Goal: Task Accomplishment & Management: Use online tool/utility

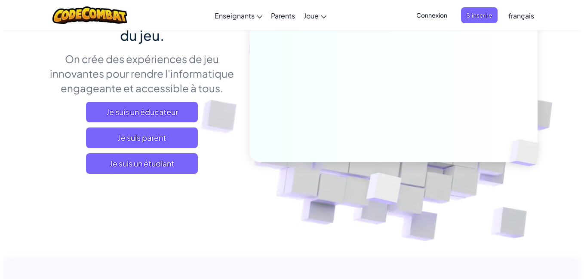
scroll to position [118, 0]
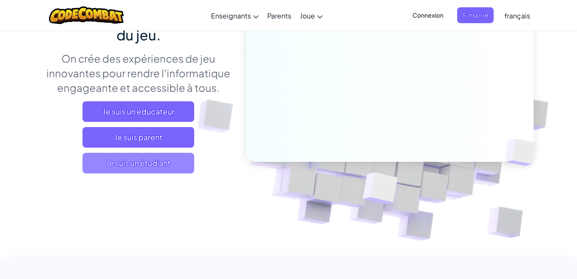
click at [162, 169] on span "Je suis un étudiant" at bounding box center [139, 163] width 112 height 21
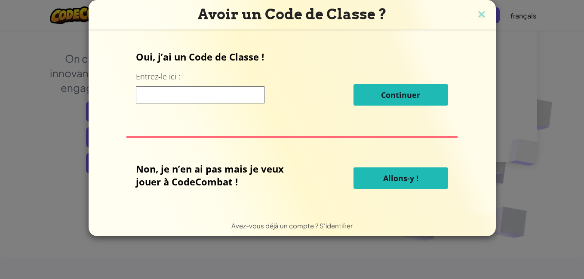
click at [198, 92] on input at bounding box center [200, 94] width 129 height 17
click at [377, 177] on button "Allons-y !" at bounding box center [400, 178] width 95 height 21
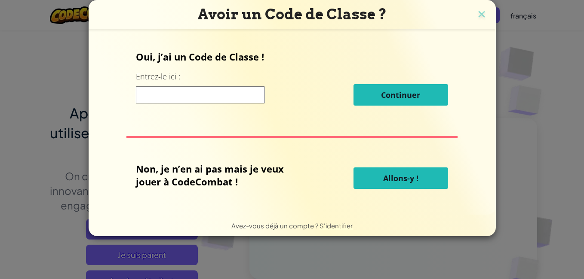
click at [419, 171] on button "Allons-y !" at bounding box center [400, 178] width 95 height 21
click at [396, 179] on span "Allons-y !" at bounding box center [400, 178] width 35 height 10
click at [405, 189] on div "Non, je n’en ai pas mais je veux jouer à CodeCombat ! Allons-y !" at bounding box center [292, 178] width 312 height 32
click at [383, 184] on button "Allons-y !" at bounding box center [400, 178] width 95 height 21
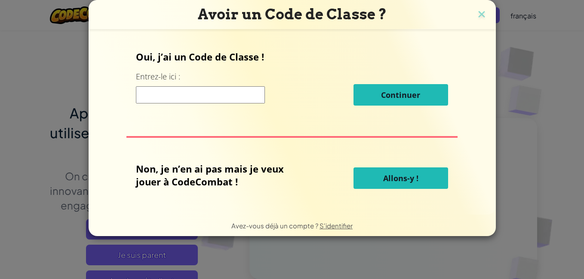
click at [392, 104] on button "Continuer" at bounding box center [400, 94] width 95 height 21
click at [373, 186] on button "Allons-y !" at bounding box center [400, 178] width 95 height 21
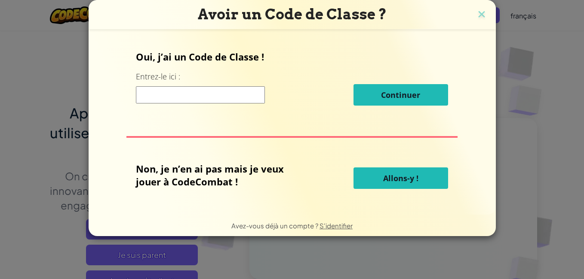
click at [373, 186] on button "Allons-y !" at bounding box center [400, 178] width 95 height 21
click at [479, 19] on img at bounding box center [481, 15] width 11 height 13
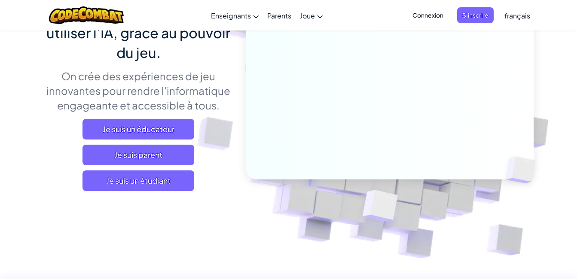
scroll to position [101, 0]
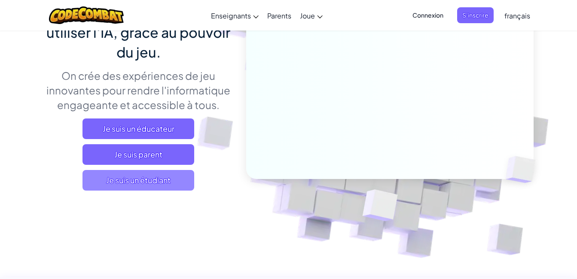
click at [132, 175] on span "Je suis un étudiant" at bounding box center [139, 180] width 112 height 21
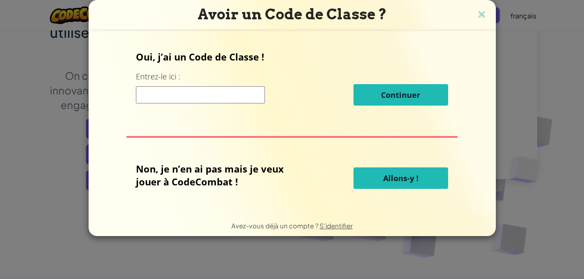
click at [380, 181] on button "Allons-y !" at bounding box center [400, 178] width 95 height 21
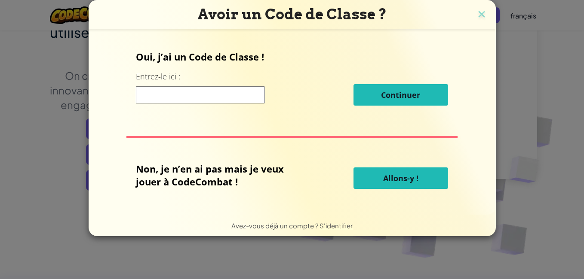
click at [380, 181] on button "Allons-y !" at bounding box center [400, 178] width 95 height 21
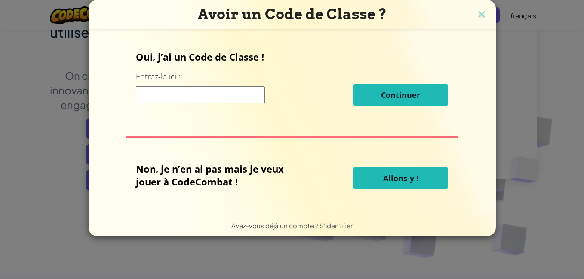
drag, startPoint x: 380, startPoint y: 181, endPoint x: 330, endPoint y: 179, distance: 50.4
click at [330, 179] on div "Non, je n’en ai pas mais je veux jouer à CodeCombat ! Allons-y !" at bounding box center [292, 178] width 312 height 32
click at [388, 170] on button "Allons-y !" at bounding box center [400, 178] width 95 height 21
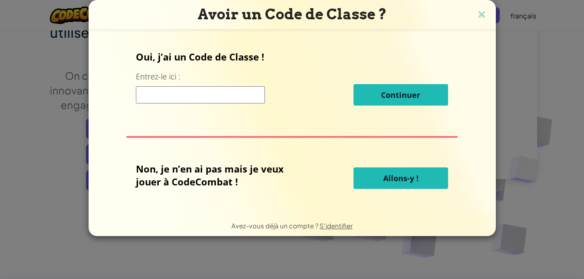
click at [388, 170] on button "Allons-y !" at bounding box center [400, 178] width 95 height 21
click at [387, 172] on button "Allons-y !" at bounding box center [400, 178] width 95 height 21
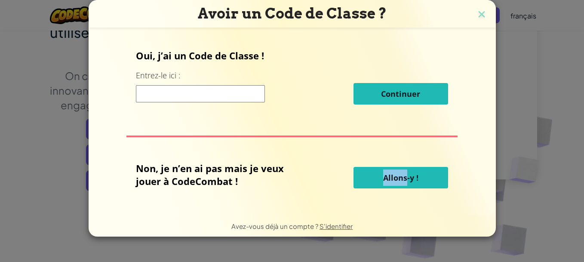
click at [387, 155] on div "Oui, j’ai un Code de Classe ! Entrez-le ici : Continuer Non, je n’en ai pas mai…" at bounding box center [292, 121] width 390 height 168
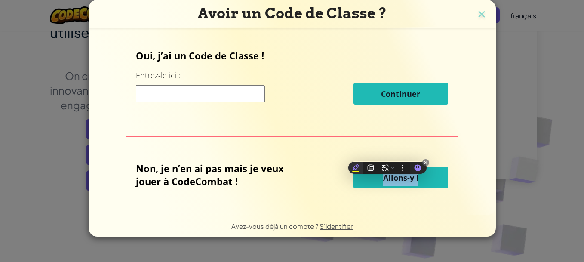
drag, startPoint x: 387, startPoint y: 155, endPoint x: 351, endPoint y: 163, distance: 37.5
click at [351, 163] on div at bounding box center [355, 168] width 15 height 12
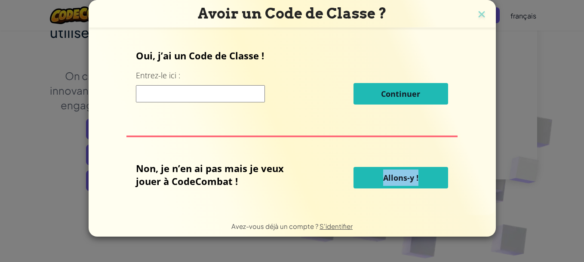
click at [417, 179] on button "Allons-y !" at bounding box center [400, 177] width 95 height 21
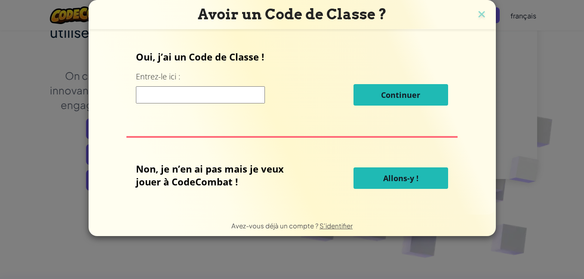
click at [165, 95] on input at bounding box center [200, 94] width 129 height 17
type input "fm,"
click at [476, 9] on img at bounding box center [481, 15] width 11 height 13
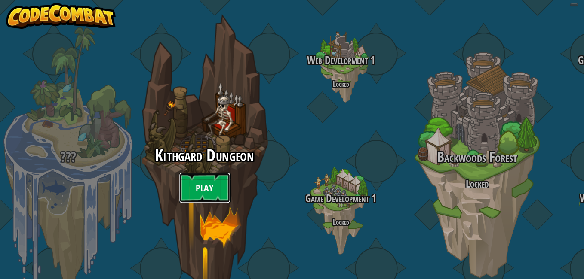
click at [190, 183] on link "Play" at bounding box center [205, 188] width 52 height 31
click at [211, 176] on link "Play" at bounding box center [205, 188] width 52 height 31
click at [203, 186] on link "Play" at bounding box center [205, 188] width 52 height 31
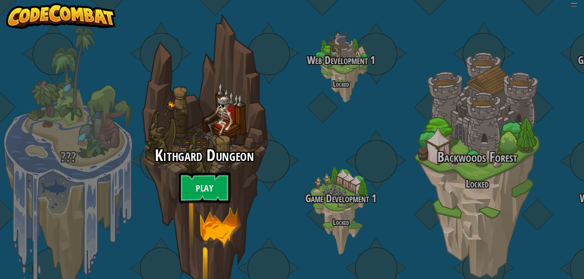
click at [191, 197] on div "Kithgard Dungeon Play" at bounding box center [203, 179] width 163 height 64
click at [201, 174] on link "Play" at bounding box center [205, 188] width 52 height 31
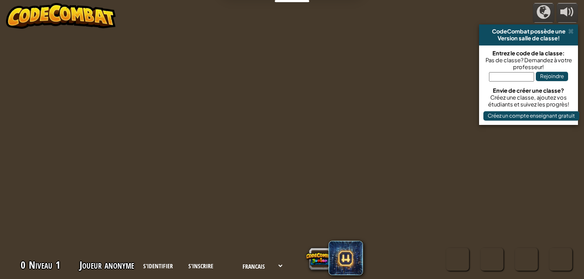
select select "fr"
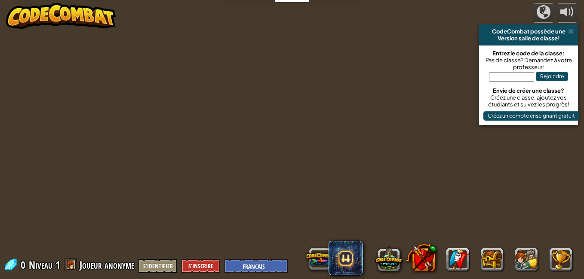
select select "fr"
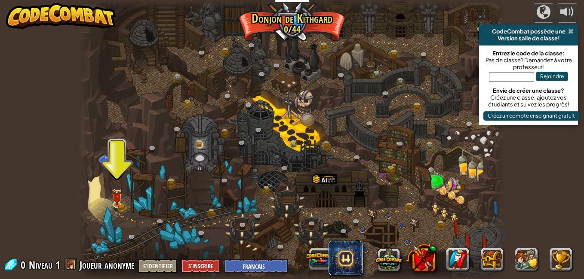
click at [569, 33] on span at bounding box center [571, 31] width 6 height 7
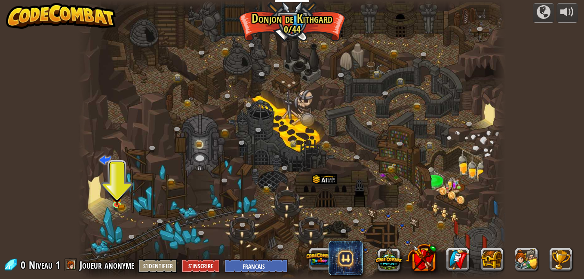
click at [289, 29] on div at bounding box center [291, 139] width 427 height 279
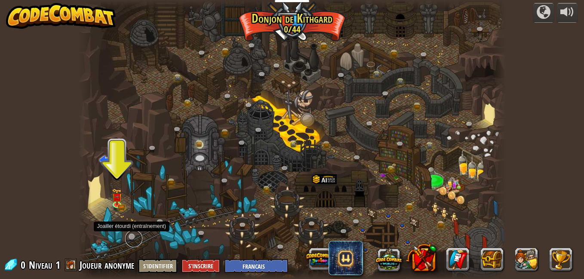
click at [132, 239] on link at bounding box center [133, 238] width 17 height 17
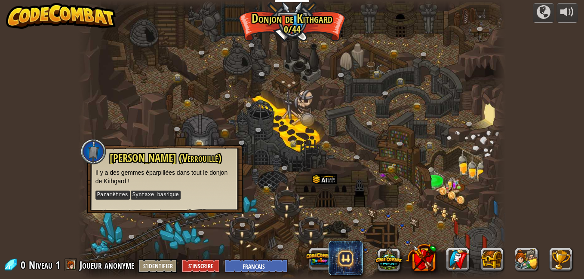
click at [59, 201] on div "powered by CodeCombat possède une Version salle de classe! Entrez le code de la…" at bounding box center [292, 139] width 584 height 279
click at [115, 205] on div "Joailler étourdi (Verrouillé) Il y a des gemmes éparpillées dans tout le donjon…" at bounding box center [165, 179] width 156 height 68
drag, startPoint x: 115, startPoint y: 205, endPoint x: 69, endPoint y: 181, distance: 51.3
click at [69, 181] on div "powered by CodeCombat possède une Version salle de classe! Entrez le code de la…" at bounding box center [292, 139] width 584 height 279
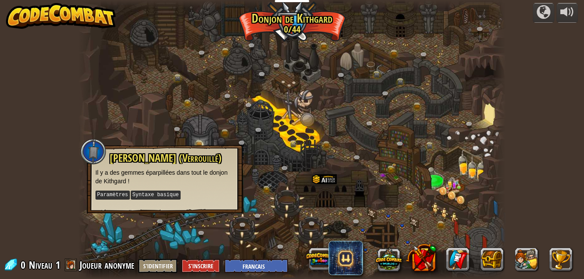
click at [147, 110] on div at bounding box center [291, 139] width 427 height 279
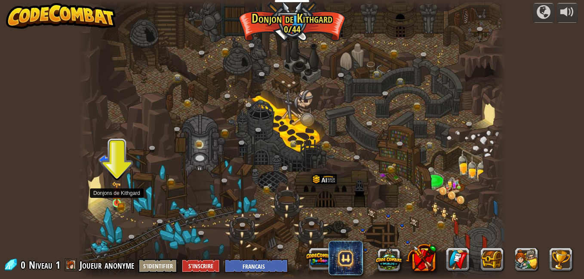
click at [118, 198] on img at bounding box center [117, 193] width 10 height 22
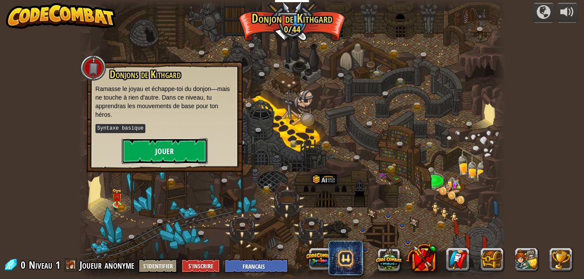
click at [151, 148] on button "Jouer" at bounding box center [165, 151] width 86 height 26
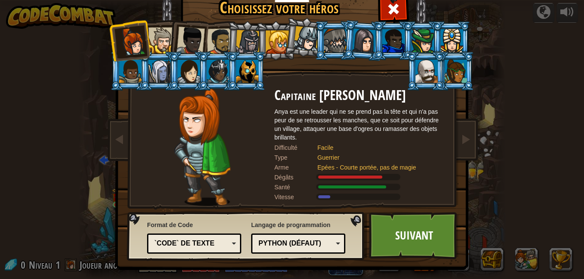
click at [332, 245] on div "Python (Défaut)" at bounding box center [298, 243] width 83 height 13
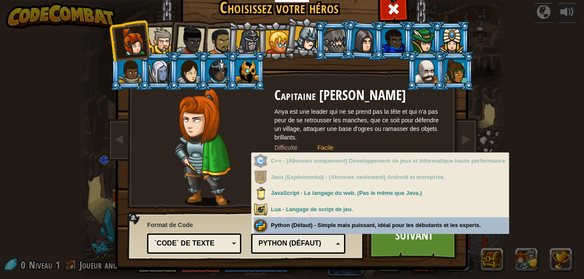
click at [331, 248] on div "Python (Défaut)" at bounding box center [298, 243] width 83 height 13
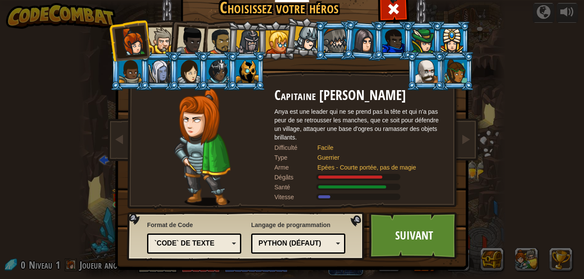
click at [224, 248] on div "`code` de texte" at bounding box center [191, 244] width 74 height 10
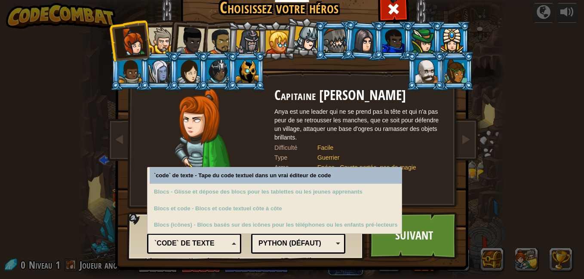
click at [224, 248] on div "`code` de texte" at bounding box center [191, 244] width 74 height 10
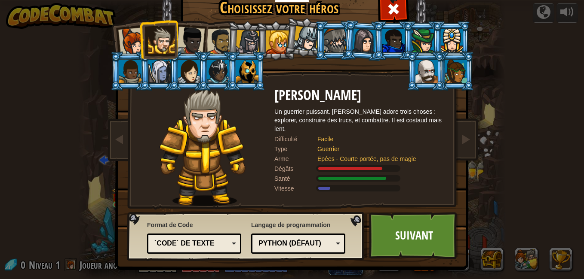
click at [170, 31] on div at bounding box center [161, 41] width 26 height 26
click at [196, 41] on div at bounding box center [190, 41] width 28 height 28
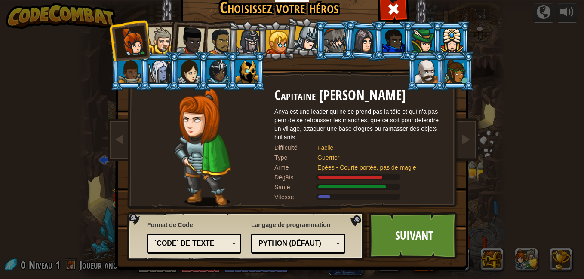
scroll to position [4, 0]
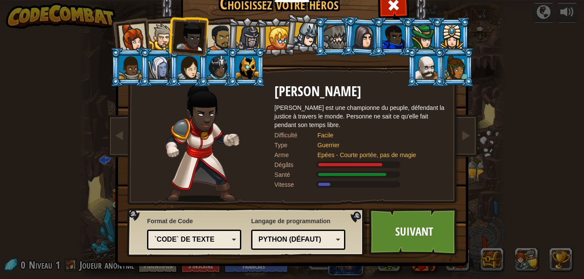
click at [219, 71] on div at bounding box center [218, 67] width 22 height 23
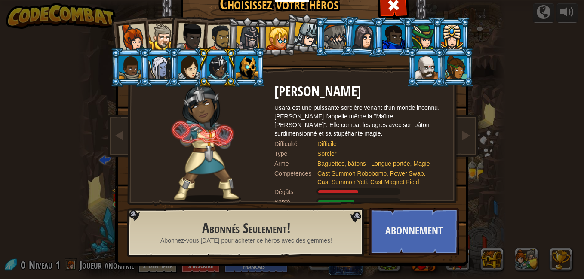
click at [129, 36] on div at bounding box center [132, 38] width 28 height 28
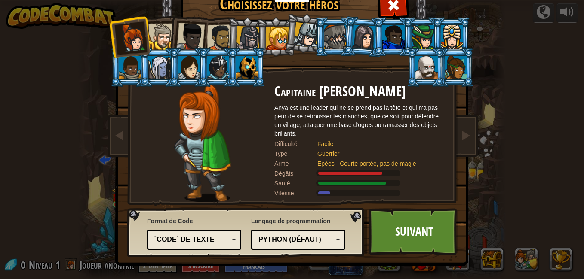
click at [444, 223] on link "Suivant" at bounding box center [414, 231] width 90 height 47
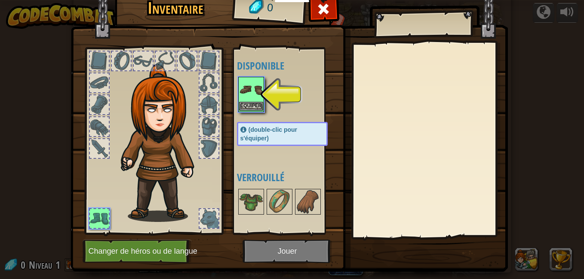
click at [251, 84] on img at bounding box center [251, 90] width 24 height 24
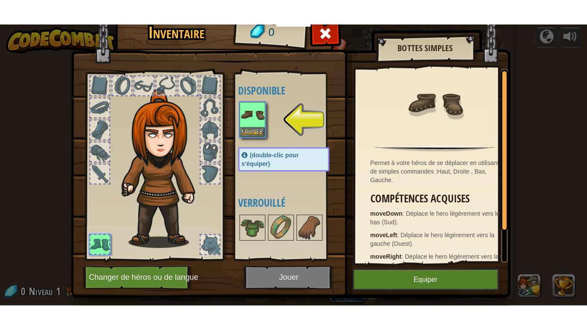
scroll to position [37, 0]
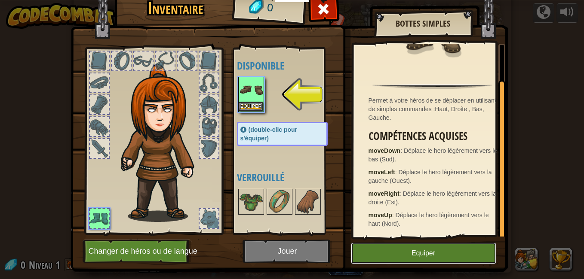
click at [427, 255] on button "Equiper" at bounding box center [423, 253] width 145 height 21
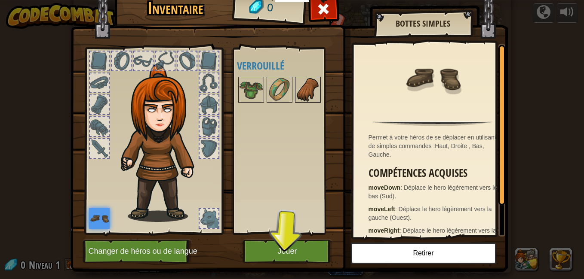
click at [296, 85] on img at bounding box center [308, 90] width 24 height 24
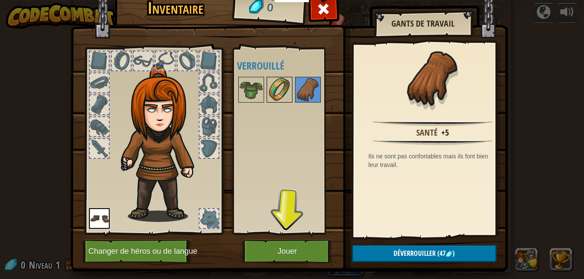
click at [283, 89] on img at bounding box center [279, 90] width 24 height 24
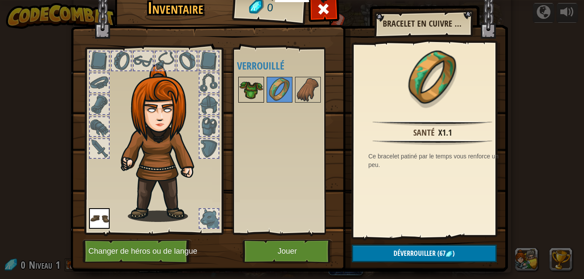
click at [248, 86] on img at bounding box center [251, 90] width 24 height 24
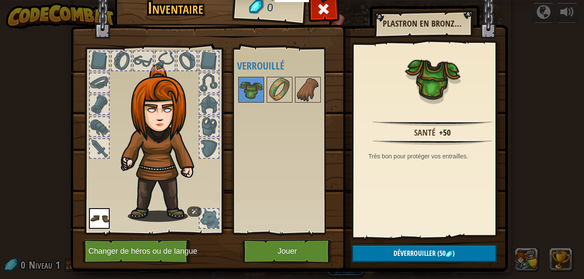
click at [178, 198] on img at bounding box center [163, 143] width 92 height 158
click at [270, 250] on button "Jouer" at bounding box center [287, 252] width 90 height 24
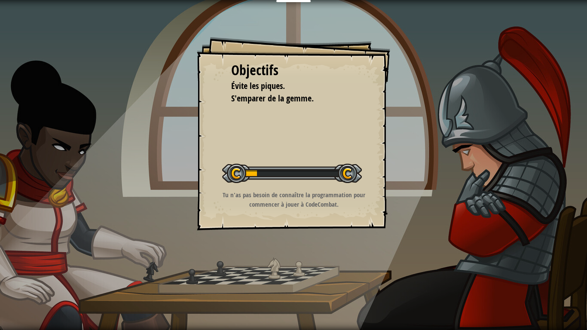
click at [438, 42] on div "Objectifs Évite les piques. S'emparer de la gemme. Démarrer niveau Erreur de ch…" at bounding box center [293, 165] width 587 height 330
click at [238, 170] on div at bounding box center [292, 173] width 140 height 19
click at [346, 175] on div at bounding box center [292, 173] width 140 height 19
click at [238, 171] on div at bounding box center [292, 173] width 140 height 19
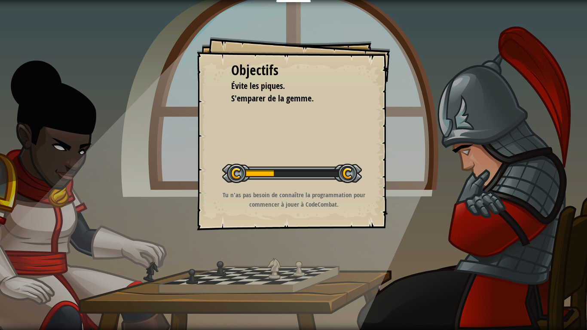
click at [238, 171] on div at bounding box center [292, 173] width 140 height 19
click at [255, 70] on div "Objectifs" at bounding box center [293, 71] width 125 height 20
click at [164, 95] on div "Objectifs Évite les piques. S'emparer de la gemme. Démarrer niveau Erreur de ch…" at bounding box center [293, 165] width 587 height 330
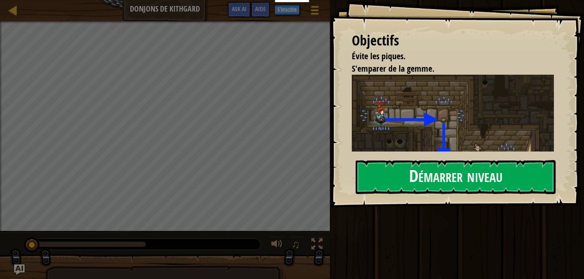
click at [264, 0] on html "Enseignants Créer un compte gratuit Solutions pour écoles et districts Aperçu d…" at bounding box center [292, 0] width 584 height 0
click at [296, 3] on div "Menu du jeu Terminé S'inscrire Aide Ask AI" at bounding box center [274, 12] width 102 height 20
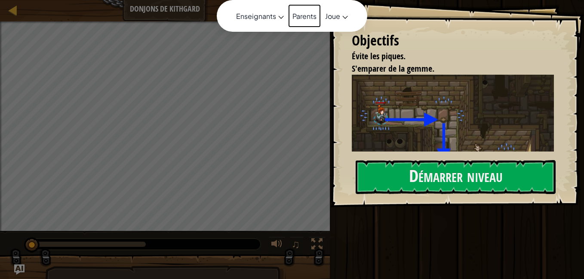
click at [293, 4] on link "Parents" at bounding box center [304, 15] width 33 height 23
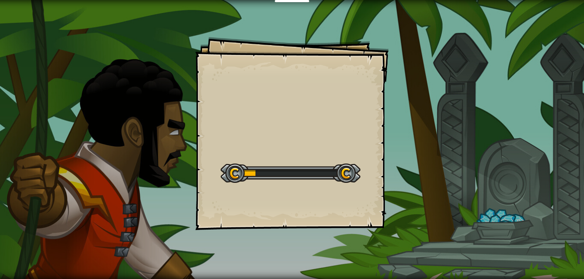
click at [301, 149] on div "Goals Start Level Erreur de chargement du serveur Vous avez besoin d'un abonnem…" at bounding box center [291, 133] width 193 height 193
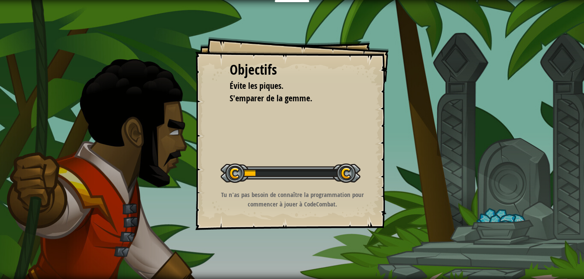
drag, startPoint x: 514, startPoint y: 37, endPoint x: 463, endPoint y: 24, distance: 53.2
click at [463, 24] on div "Objectifs Évite les piques. S'emparer de la gemme. Démarrer niveau Erreur de ch…" at bounding box center [292, 139] width 584 height 279
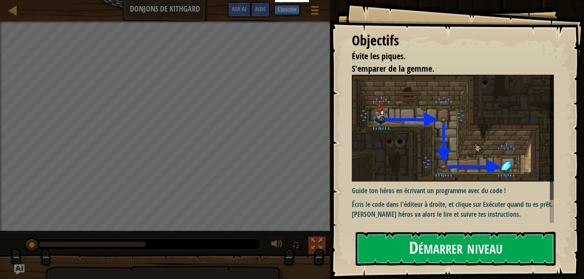
click at [318, 243] on div at bounding box center [316, 244] width 11 height 11
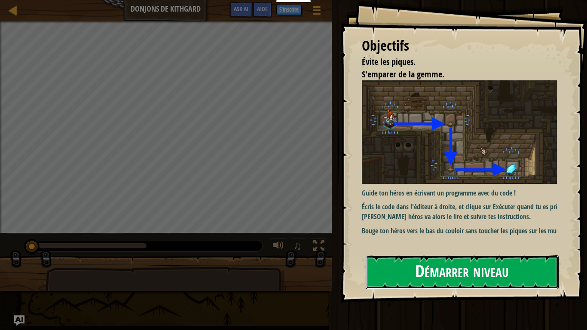
click at [445, 279] on button "Démarrer niveau" at bounding box center [462, 272] width 193 height 34
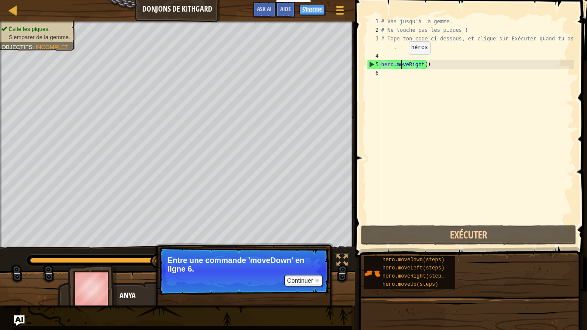
click at [401, 63] on div "# Vas jusqu'à la gemme. # Ne touche pas les piques ! # Tape ton code ci-dessous…" at bounding box center [477, 128] width 195 height 223
type textarea "hero.moveRight()"
click at [435, 61] on div "# Vas jusqu'à la gemme. # Ne touche pas les piques ! # Tape ton code ci-dessous…" at bounding box center [477, 128] width 195 height 223
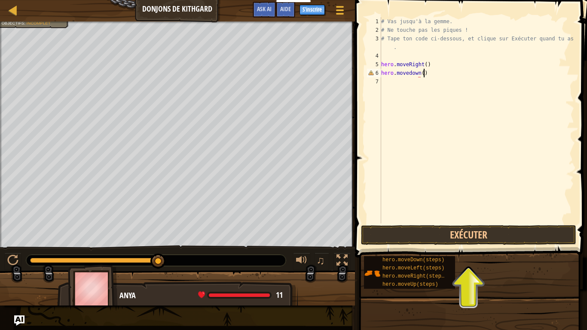
scroll to position [4, 3]
click at [484, 236] on button "Exécuter" at bounding box center [468, 235] width 215 height 20
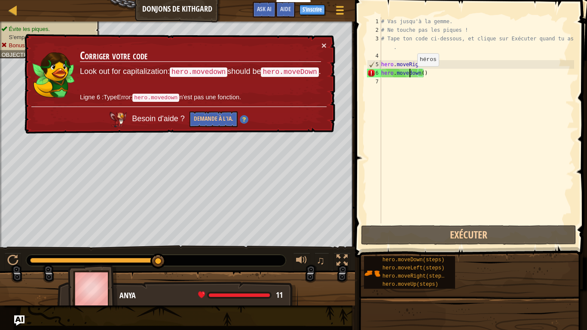
click at [410, 75] on div "# Vas jusqu'à la gemme. # Ne touche pas les piques ! # Tape ton code ci-dessous…" at bounding box center [477, 128] width 195 height 223
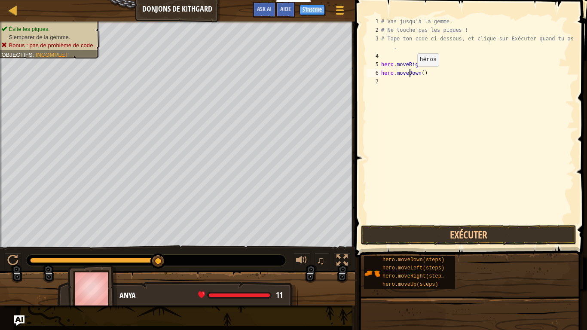
scroll to position [4, 1]
type textarea "hero.moveDown()"
click at [454, 181] on div "# Vas jusqu'à la gemme. # Ne touche pas les piques ! # Tape ton code ci-dessous…" at bounding box center [477, 128] width 195 height 223
click at [462, 233] on button "Exécuter" at bounding box center [468, 235] width 215 height 20
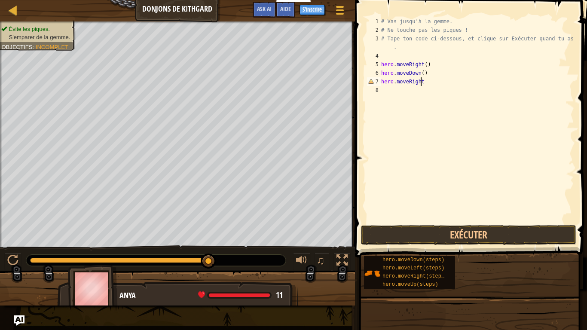
scroll to position [4, 3]
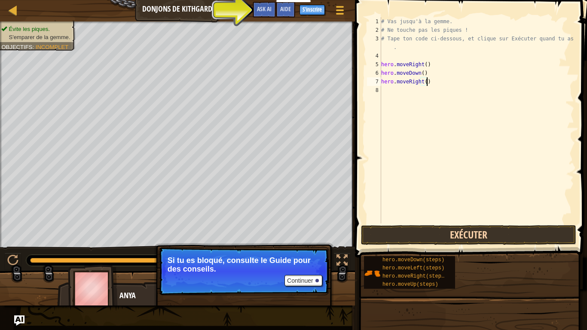
type textarea "hero.moveRight()"
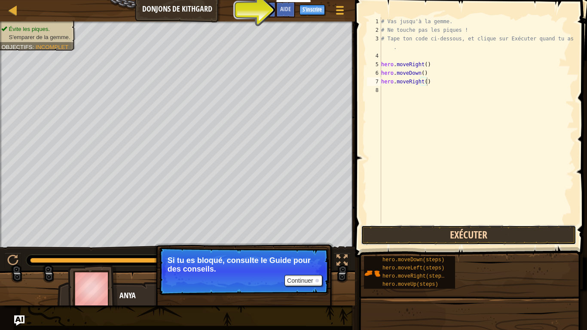
click at [423, 236] on button "Exécuter" at bounding box center [468, 235] width 215 height 20
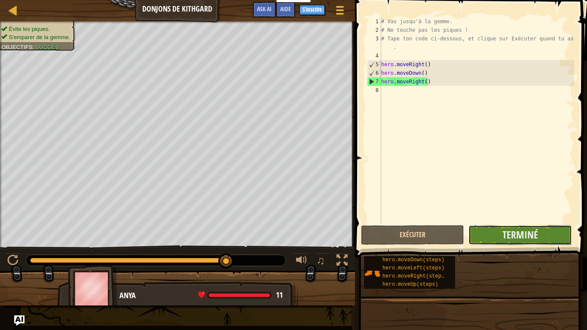
click at [546, 237] on button "Terminé" at bounding box center [519, 235] width 103 height 20
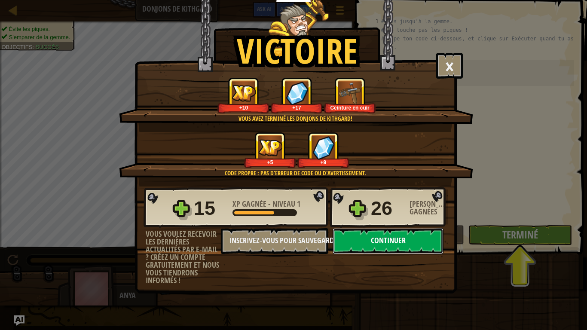
click at [376, 239] on button "Continuer" at bounding box center [388, 241] width 111 height 26
select select "fr"
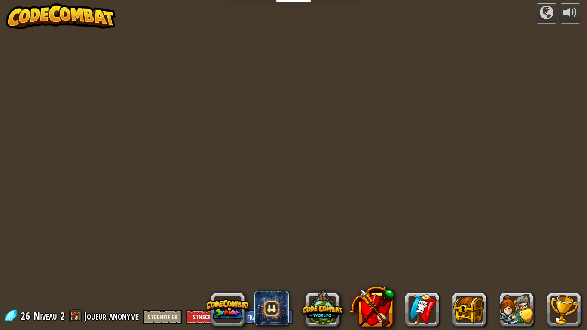
select select "fr"
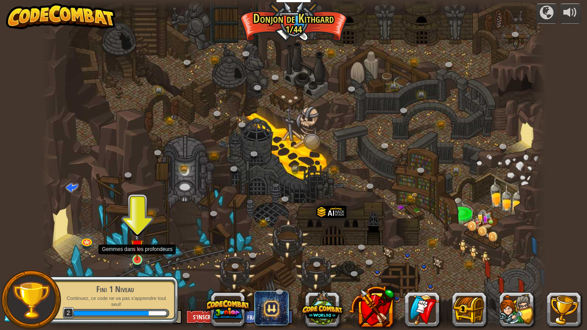
click at [135, 259] on img at bounding box center [137, 245] width 13 height 29
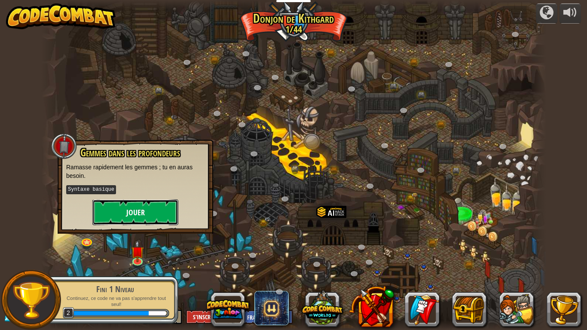
click at [132, 214] on button "Jouer" at bounding box center [135, 212] width 86 height 26
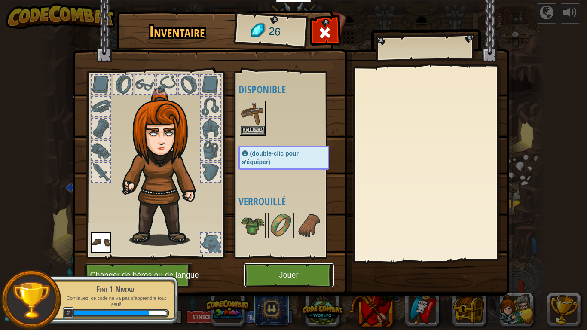
click at [295, 264] on button "Jouer" at bounding box center [289, 275] width 90 height 24
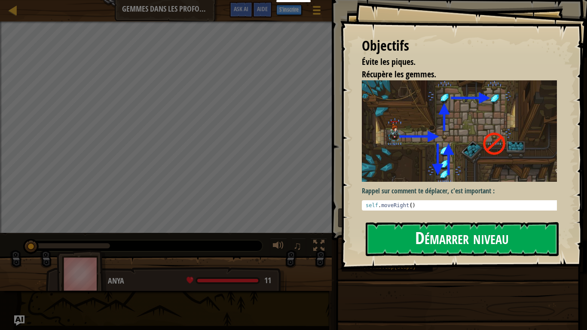
click at [469, 236] on button "Démarrer niveau" at bounding box center [462, 239] width 193 height 34
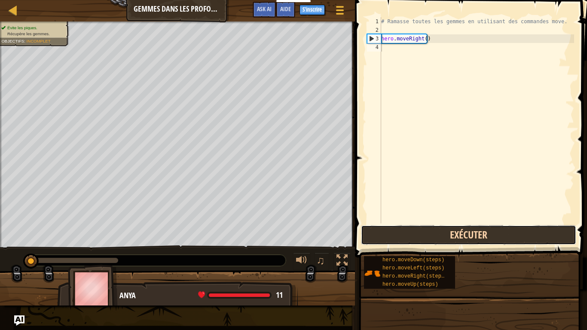
click at [432, 230] on button "Exécuter" at bounding box center [468, 235] width 215 height 20
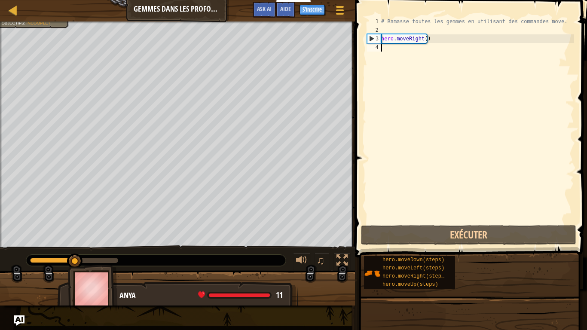
click at [395, 49] on div "# Ramasse toutes les gemmes en utilisant des commandes move. hero . moveRight (…" at bounding box center [477, 128] width 195 height 223
click at [288, 7] on span "Aide" at bounding box center [285, 9] width 11 height 8
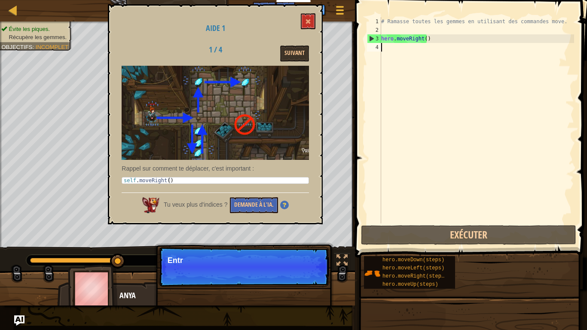
type textarea "self.moveRight()"
click at [144, 181] on div "self . moveRight ( )" at bounding box center [215, 187] width 187 height 18
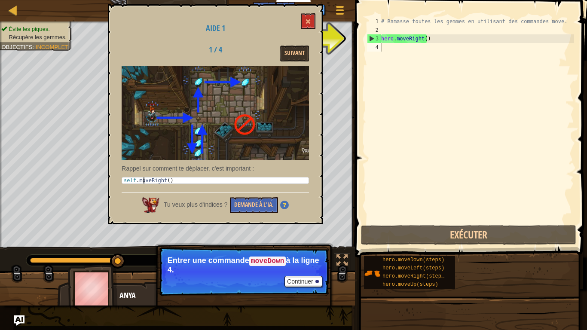
click at [145, 171] on p "Rappel sur comment te déplacer, c'est important :" at bounding box center [215, 168] width 187 height 9
click at [308, 25] on button at bounding box center [308, 21] width 15 height 16
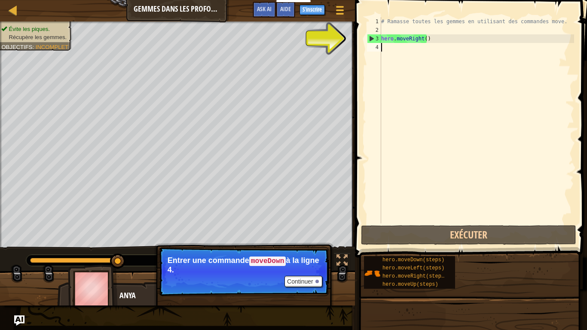
click at [391, 53] on div "# Ramasse toutes les gemmes en utilisant des commandes move. hero . moveRight (…" at bounding box center [477, 128] width 195 height 223
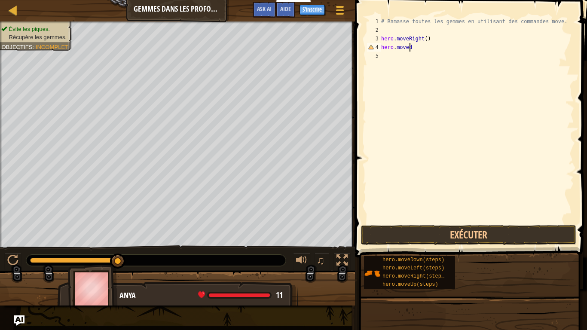
scroll to position [4, 2]
type textarea "hero.move"
type textarea "hero.moveDown()"
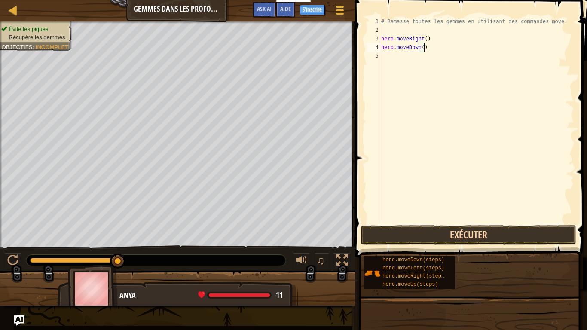
type textarea "hero.moveDown()"
click at [433, 236] on button "Exécuter" at bounding box center [468, 235] width 215 height 20
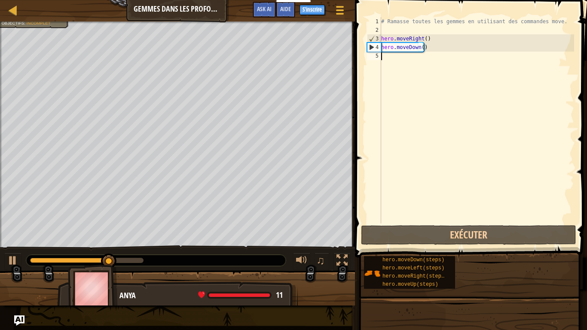
click at [400, 62] on div "# Ramasse toutes les gemmes en utilisant des commandes move. hero . moveRight (…" at bounding box center [477, 128] width 195 height 223
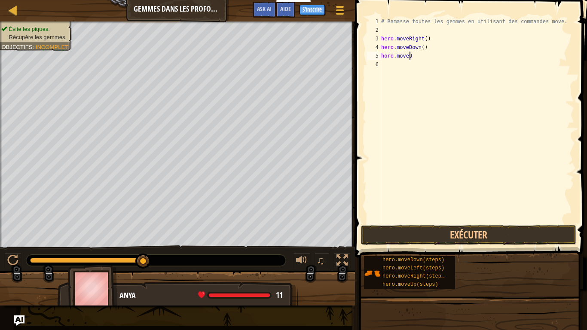
scroll to position [4, 2]
type textarea "horo.moveUp()"
click at [467, 230] on button "Exécuter" at bounding box center [468, 235] width 215 height 20
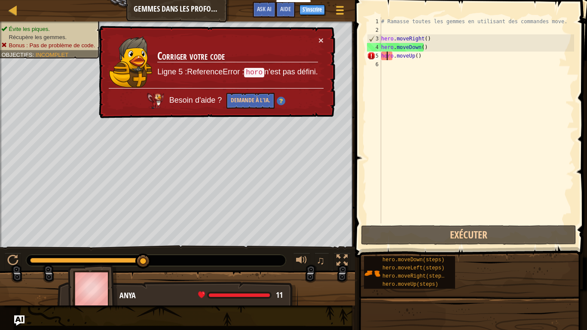
click at [386, 55] on div "# Ramasse toutes les gemmes en utilisant des commandes move. hero . moveRight (…" at bounding box center [477, 128] width 195 height 223
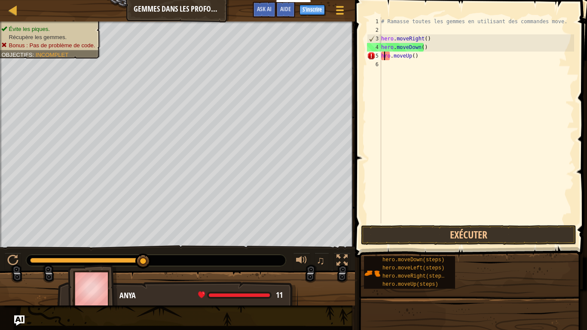
scroll to position [4, 0]
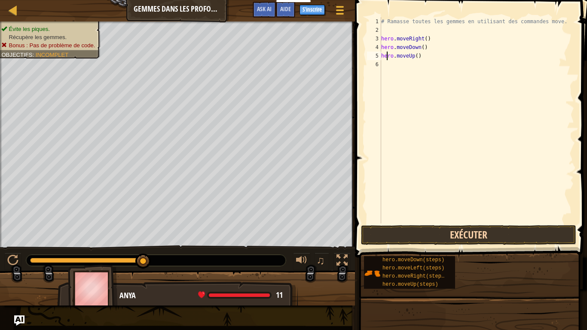
type textarea "hero.moveUp()"
click at [473, 233] on button "Exécuter" at bounding box center [468, 235] width 215 height 20
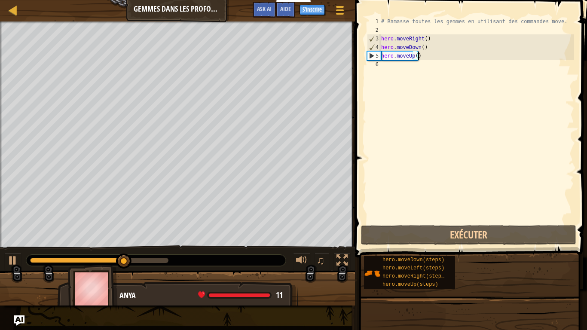
click at [426, 54] on div "# Ramasse toutes les gemmes en utilisant des commandes move. hero . moveRight (…" at bounding box center [477, 128] width 195 height 223
drag, startPoint x: 426, startPoint y: 54, endPoint x: 380, endPoint y: 59, distance: 46.8
click at [380, 59] on div "hero.moveUp() 1 2 3 4 5 6 # Ramasse toutes les gemmes en utilisant des commande…" at bounding box center [469, 120] width 209 height 206
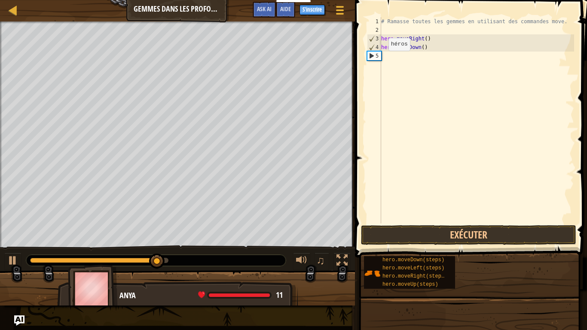
scroll to position [4, 0]
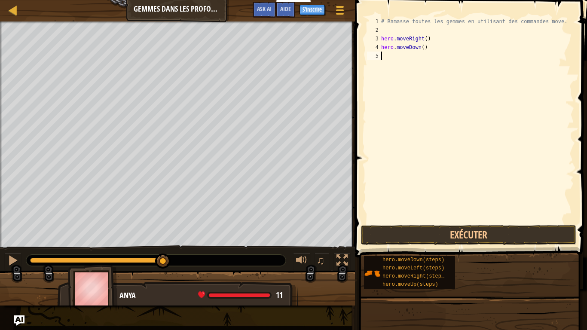
click at [392, 55] on div "# Ramasse toutes les gemmes en utilisant des commandes move. hero . moveRight (…" at bounding box center [477, 128] width 195 height 223
click at [438, 64] on div "# Ramasse toutes les gemmes en utilisant des commandes move. hero . moveRight (…" at bounding box center [477, 128] width 195 height 223
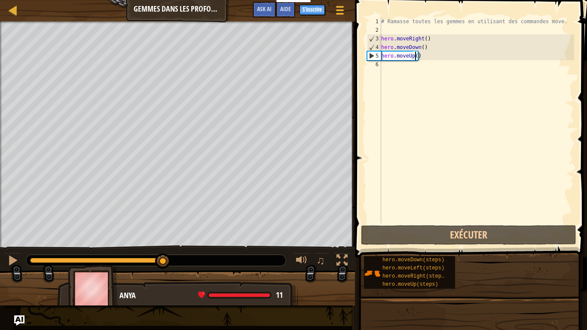
type textarea "hero.moveUp(2)"
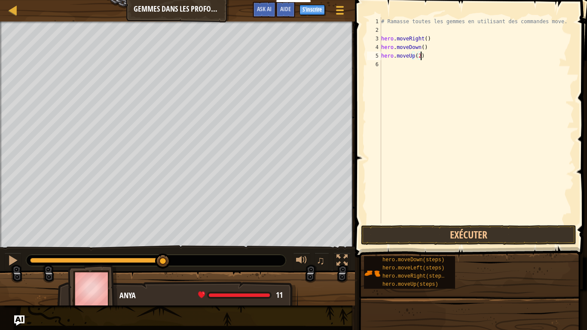
click at [426, 56] on div "# Ramasse toutes les gemmes en utilisant des commandes move. hero . moveRight (…" at bounding box center [477, 128] width 195 height 223
type textarea "heo.moveRight()"
drag, startPoint x: 426, startPoint y: 47, endPoint x: 378, endPoint y: 46, distance: 47.7
click at [378, 46] on div "1 2 3 4 5 6 7 8 # Ramasse toutes les gemmes en utilisant des commandes move. he…" at bounding box center [469, 120] width 209 height 206
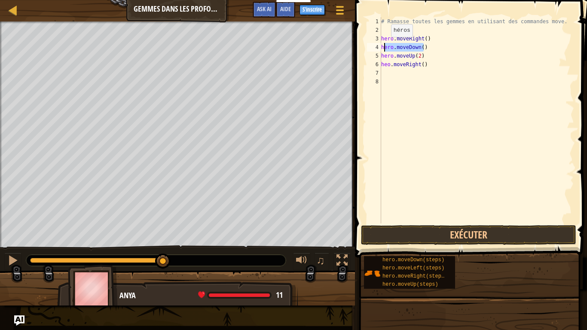
type textarea "hero.moveDown()"
click at [390, 70] on div "# Ramasse toutes les gemmes en utilisant des commandes move. hero . moveRight (…" at bounding box center [477, 128] width 195 height 223
paste textarea "hero.moveDown()"
type textarea "hero.moveDown()"
click at [420, 80] on div "# Ramasse toutes les gemmes en utilisant des commandes move. hero . moveRight (…" at bounding box center [477, 128] width 195 height 223
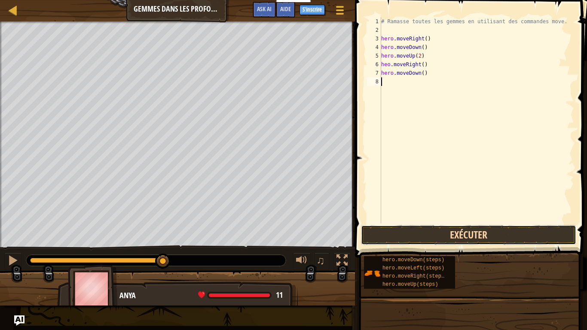
click at [414, 230] on button "Exécuter" at bounding box center [468, 235] width 215 height 20
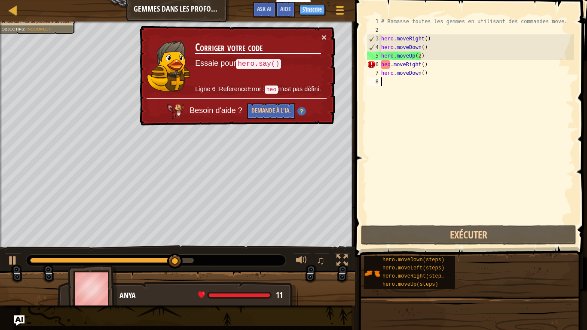
click at [386, 67] on div "# Ramasse toutes les gemmes en utilisant des commandes move. hero . moveRight (…" at bounding box center [477, 128] width 195 height 223
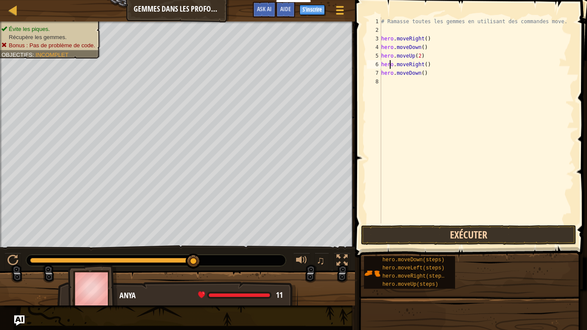
type textarea "hero.moveRight()"
click at [419, 230] on button "Exécuter" at bounding box center [468, 235] width 215 height 20
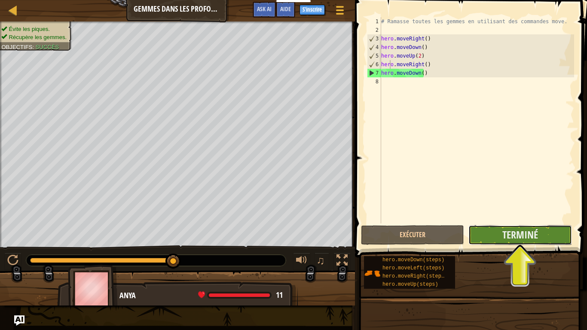
click at [492, 228] on button "Terminé" at bounding box center [519, 235] width 103 height 20
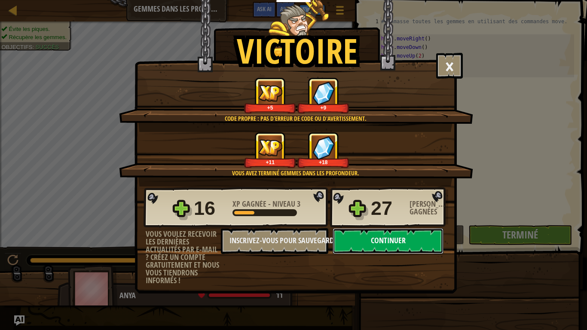
click at [402, 239] on button "Continuer" at bounding box center [388, 241] width 111 height 26
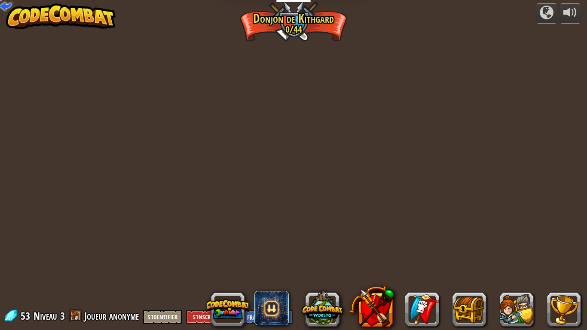
select select "fr"
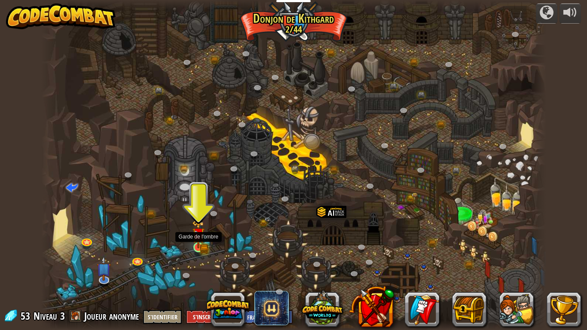
click at [200, 246] on img at bounding box center [198, 234] width 13 height 28
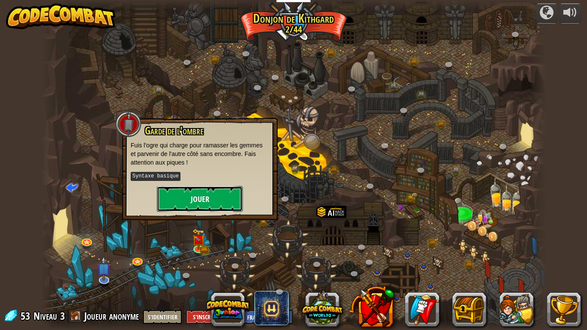
click at [199, 203] on button "Jouer" at bounding box center [200, 199] width 86 height 26
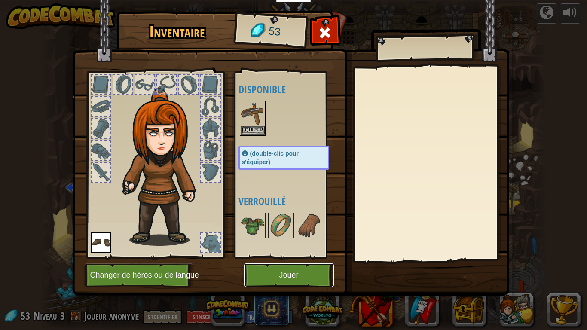
click at [257, 279] on button "Jouer" at bounding box center [289, 275] width 90 height 24
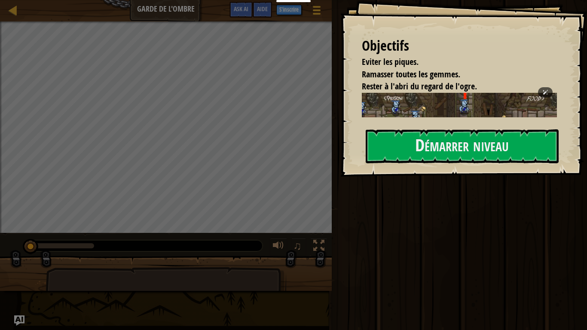
scroll to position [89, 0]
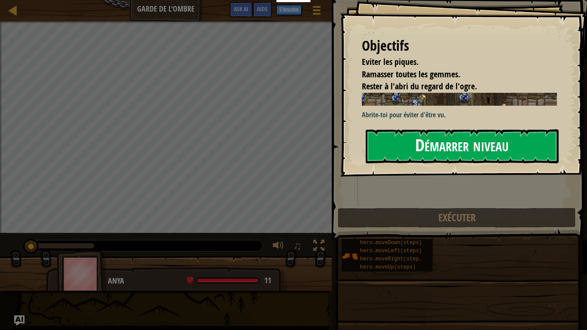
click at [426, 152] on button "Démarrer niveau" at bounding box center [462, 146] width 193 height 34
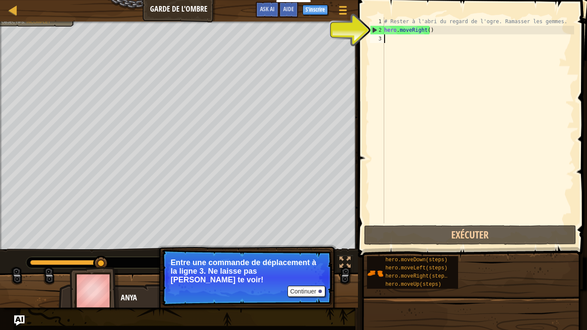
click at [398, 44] on div "# Rester à l'abri du regard de l'ogre. Ramasser les gemmes. hero . moveRight ( )" at bounding box center [479, 128] width 192 height 223
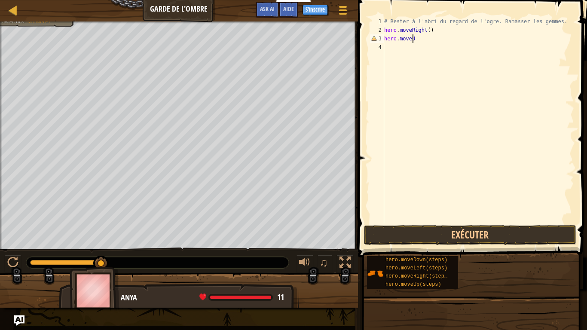
scroll to position [4, 2]
type textarea "hero.moveUp()"
type textarea "hero.moveRight()"
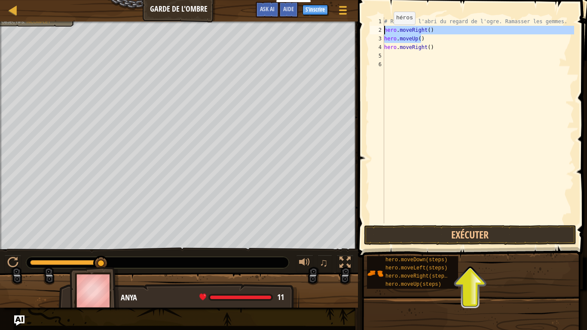
drag, startPoint x: 423, startPoint y: 40, endPoint x: 374, endPoint y: 33, distance: 49.9
click at [374, 33] on div "1 2 3 4 5 6 # Rester à l'abri du regard de l'ogre. Ramasser les gemmes. hero . …" at bounding box center [471, 120] width 206 height 206
click at [418, 38] on div "# Rester à l'abri du regard de l'ogre. Ramasser les gemmes. hero . moveRight ( …" at bounding box center [479, 120] width 192 height 206
type textarea "hero.moveUp()"
drag, startPoint x: 427, startPoint y: 38, endPoint x: 383, endPoint y: 40, distance: 44.7
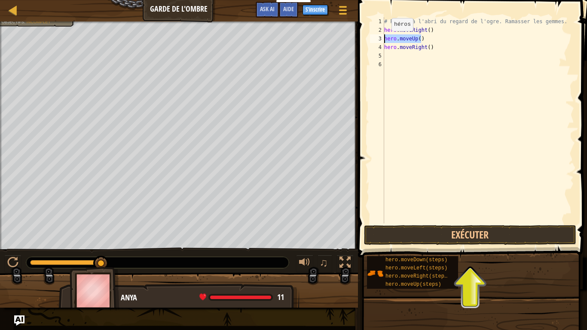
click at [383, 40] on div "hero.moveUp() 1 2 3 4 5 6 # Rester à l'abri du regard de l'ogre. Ramasser les g…" at bounding box center [471, 120] width 206 height 206
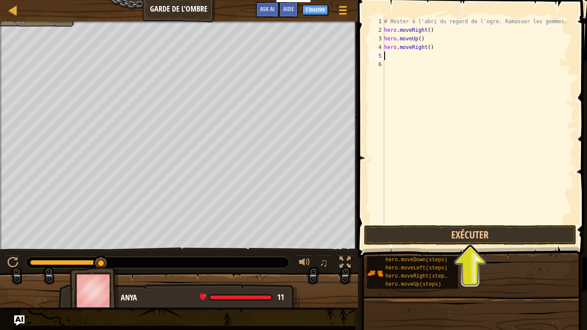
click at [393, 56] on div "# Rester à l'abri du regard de l'ogre. Ramasser les gemmes. hero . moveRight ( …" at bounding box center [479, 128] width 192 height 223
paste textarea "hero.moveUp()"
click at [413, 56] on div "# Rester à l'abri du regard de l'ogre. Ramasser les gemmes. hero . moveRight ( …" at bounding box center [479, 128] width 192 height 223
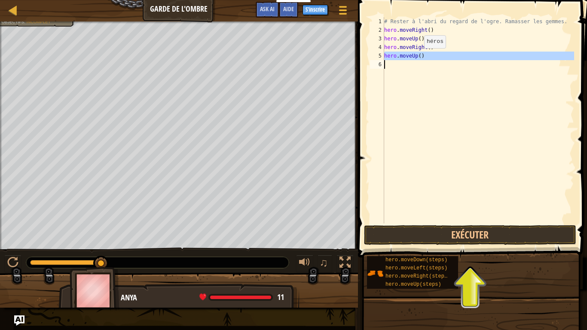
click at [417, 57] on div "# Rester à l'abri du regard de l'ogre. Ramasser les gemmes. hero . moveRight ( …" at bounding box center [479, 120] width 192 height 206
click at [416, 57] on div "# Rester à l'abri du regard de l'ogre. Ramasser les gemmes. hero . moveRight ( …" at bounding box center [479, 128] width 192 height 223
type textarea "hero.moveDown()"
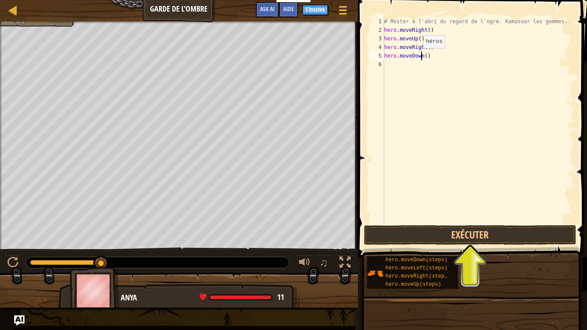
scroll to position [4, 3]
click at [432, 55] on div "# Rester à l'abri du regard de l'ogre. Ramasser les gemmes. hero . moveRight ( …" at bounding box center [479, 128] width 192 height 223
paste textarea "hero.moveUp()"
click at [411, 64] on div "# Rester à l'abri du regard de l'ogre. Ramasser les gemmes. hero . moveRight ( …" at bounding box center [479, 128] width 192 height 223
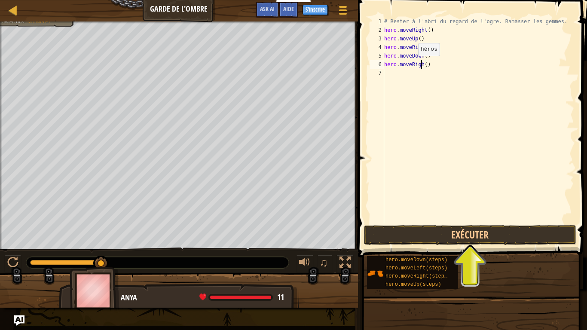
scroll to position [4, 3]
type textarea "hero.moveRight()"
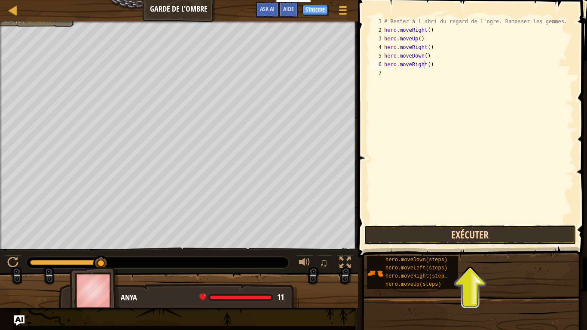
click at [426, 233] on button "Exécuter" at bounding box center [470, 235] width 212 height 20
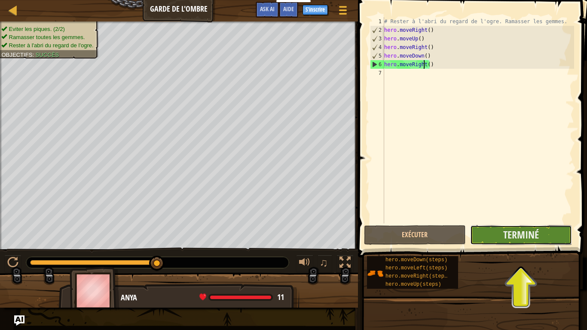
click at [490, 237] on button "Terminé" at bounding box center [521, 235] width 102 height 20
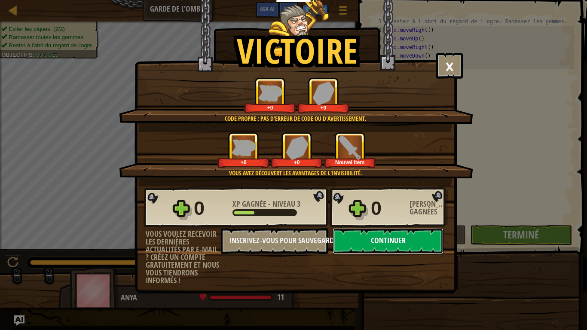
click at [409, 241] on button "Continuer" at bounding box center [388, 241] width 111 height 26
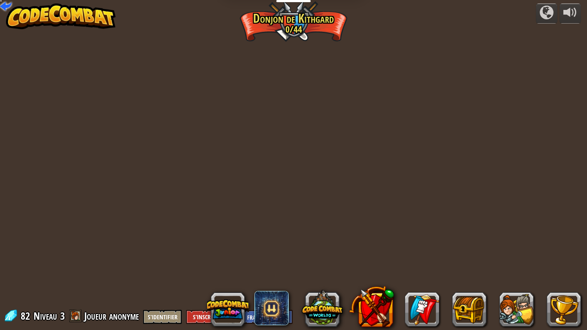
select select "fr"
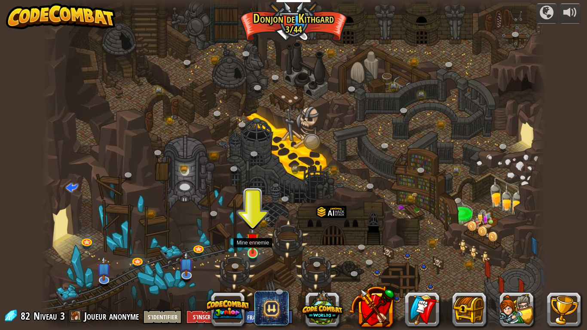
click at [251, 254] on img at bounding box center [252, 239] width 13 height 29
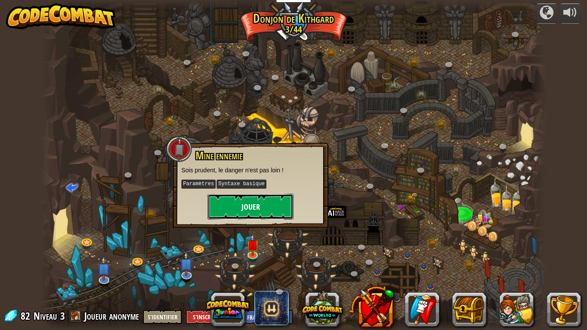
click at [227, 198] on button "Jouer" at bounding box center [251, 207] width 86 height 26
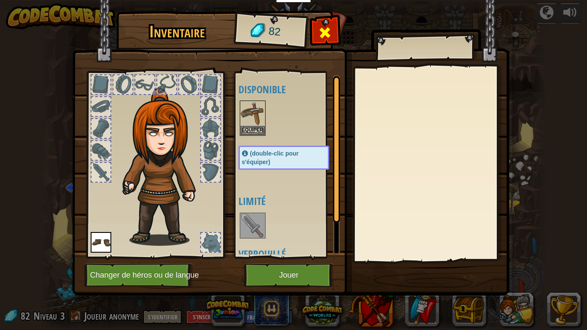
click at [331, 26] on span at bounding box center [325, 33] width 14 height 14
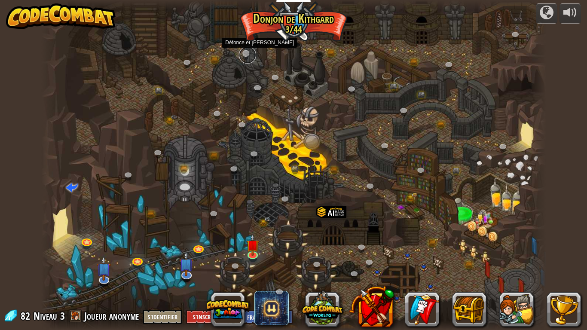
click at [245, 55] on link at bounding box center [247, 54] width 17 height 17
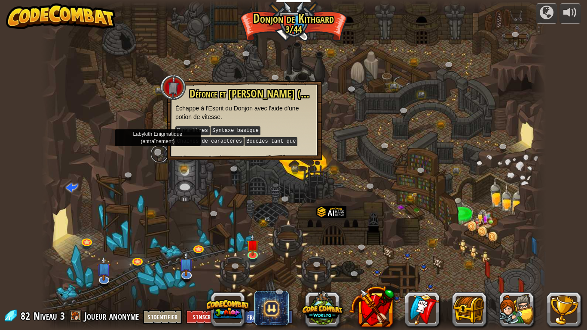
click at [156, 149] on link at bounding box center [159, 153] width 17 height 17
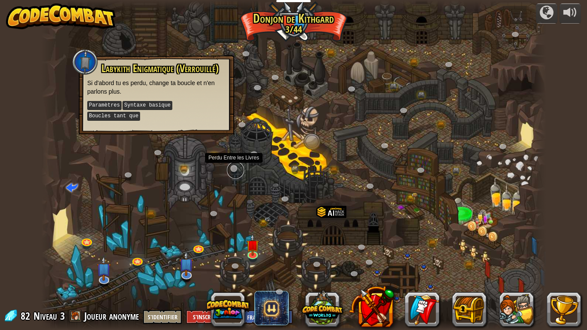
click at [234, 176] on div "Canyon Tortueux (Verrouillé) Défi : collecte le plus d'or possible en utilisant…" at bounding box center [293, 165] width 505 height 330
click at [282, 196] on link at bounding box center [286, 200] width 17 height 17
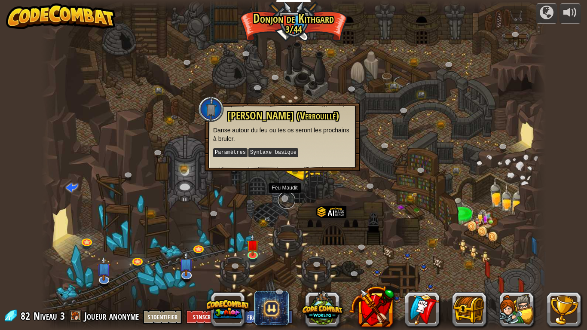
click at [282, 196] on link at bounding box center [286, 200] width 17 height 17
click at [215, 213] on link at bounding box center [215, 214] width 17 height 17
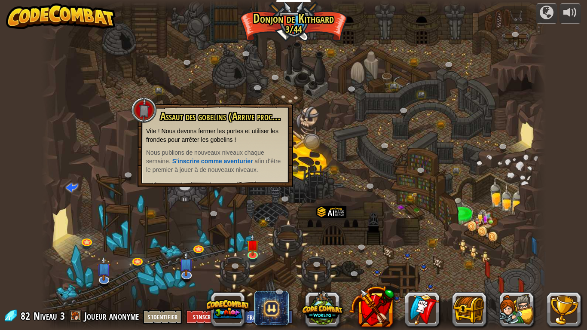
drag, startPoint x: 337, startPoint y: 134, endPoint x: 329, endPoint y: 154, distance: 21.9
click at [337, 134] on div at bounding box center [293, 165] width 505 height 330
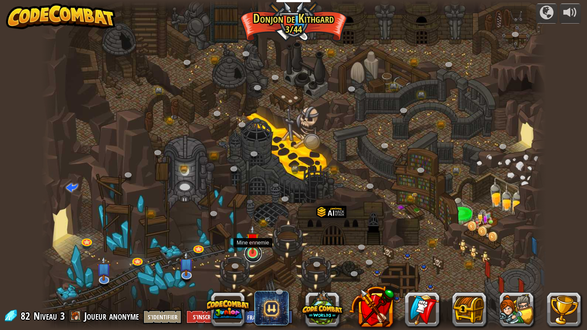
click at [256, 257] on link at bounding box center [253, 253] width 17 height 17
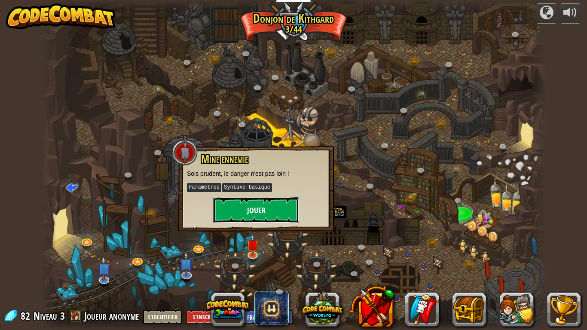
click at [245, 202] on button "Jouer" at bounding box center [256, 210] width 86 height 26
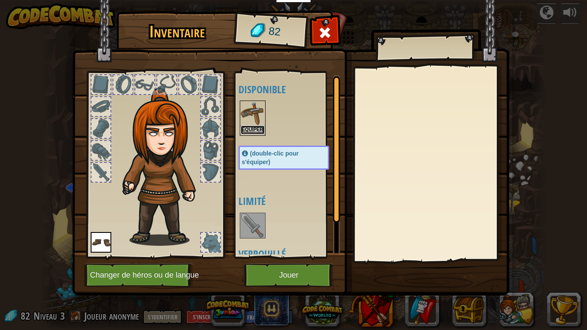
click at [247, 129] on button "Equiper" at bounding box center [253, 130] width 24 height 9
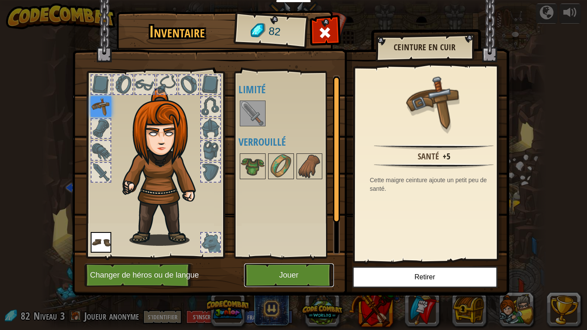
click at [315, 278] on button "Jouer" at bounding box center [289, 275] width 90 height 24
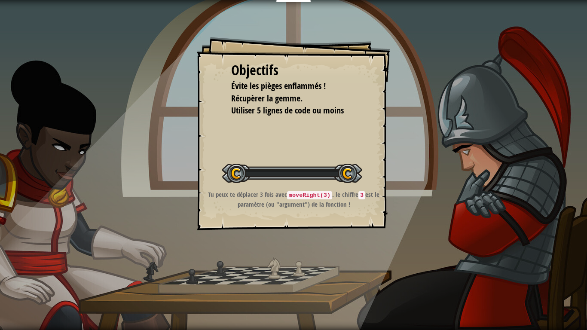
click at [289, 279] on div "Objectifs Évite les pièges enflammés ! Récupèrer la gemme. Utiliser 5 lignes de…" at bounding box center [293, 165] width 587 height 330
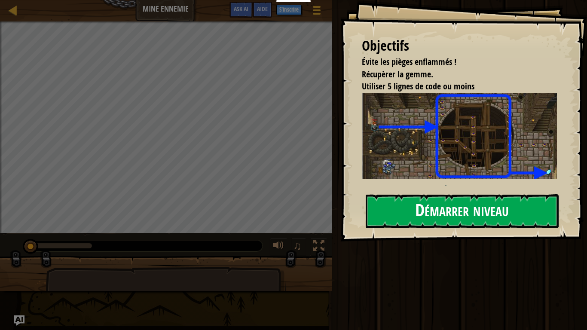
click at [453, 211] on button "Démarrer niveau" at bounding box center [462, 211] width 193 height 34
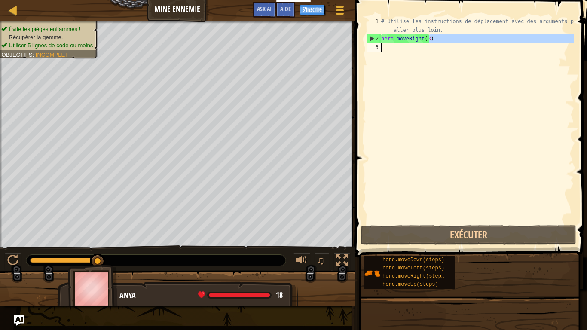
drag, startPoint x: 442, startPoint y: 40, endPoint x: 366, endPoint y: 46, distance: 76.3
click at [366, 46] on div "1 2 3 # Utilise les instructions de déplacement avec des arguments pour aller p…" at bounding box center [469, 120] width 209 height 206
type textarea "hero.moveRight(3)"
click at [410, 43] on div "# Utilise les instructions de déplacement avec des arguments pour aller plus lo…" at bounding box center [477, 120] width 195 height 206
drag, startPoint x: 381, startPoint y: 39, endPoint x: 425, endPoint y: 40, distance: 44.3
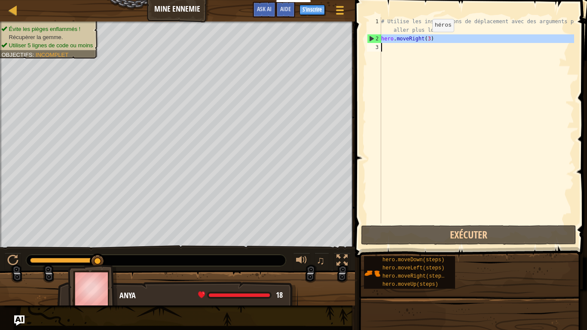
click at [425, 40] on div "1 2 3 # Utilise les instructions de déplacement avec des arguments pour aller p…" at bounding box center [469, 120] width 209 height 206
type textarea "hero.moveRight(3)"
click at [388, 54] on div "# Utilise les instructions de déplacement avec des arguments pour aller plus lo…" at bounding box center [477, 120] width 195 height 206
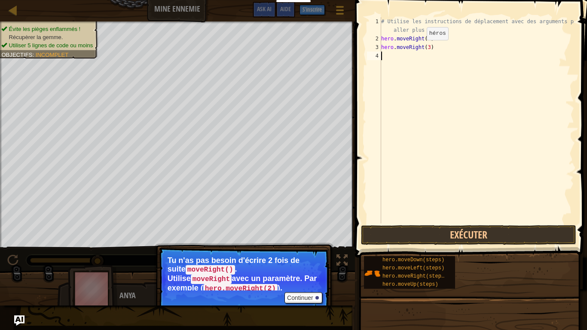
click at [419, 49] on div "# Utilise les instructions de déplacement avec des arguments pour aller plus lo…" at bounding box center [477, 133] width 195 height 232
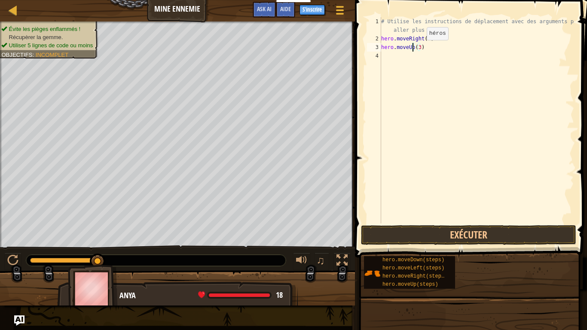
scroll to position [4, 3]
click at [418, 48] on div "# Utilise les instructions de déplacement avec des arguments pour aller plus lo…" at bounding box center [477, 133] width 195 height 232
type textarea "hero.moveUp()"
click at [426, 50] on div "# Utilise les instructions de déplacement avec des arguments pour aller plus lo…" at bounding box center [477, 133] width 195 height 232
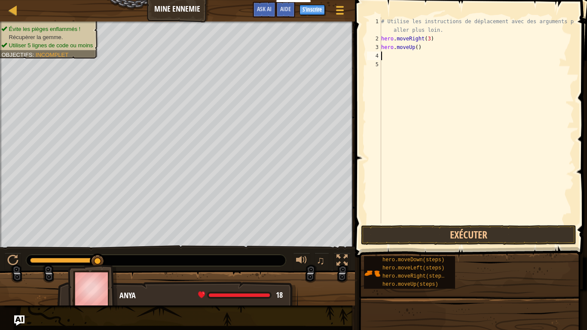
type textarea "V"
paste textarea "hero.moveRight(3)"
click at [419, 55] on div "# Utilise les instructions de déplacement avec des arguments pour aller plus lo…" at bounding box center [477, 133] width 195 height 232
type textarea "hero.moveDown(3)"
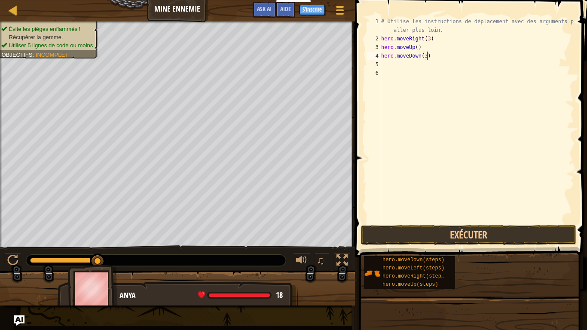
click at [432, 55] on div "# Utilise les instructions de déplacement avec des arguments pour aller plus lo…" at bounding box center [477, 133] width 195 height 232
click at [425, 65] on div "# Utilise les instructions de déplacement avec des arguments pour aller plus lo…" at bounding box center [477, 133] width 195 height 232
type textarea "hero.moveRight(2)"
click at [470, 236] on button "Exécuter" at bounding box center [468, 235] width 215 height 20
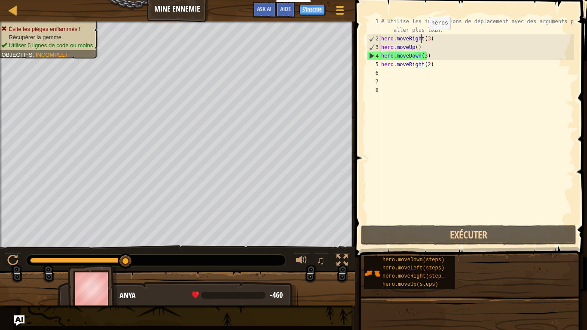
click at [422, 38] on div "# Utilise les instructions de déplacement avec des arguments pour aller plus lo…" at bounding box center [477, 133] width 195 height 232
click at [425, 49] on div "# Utilise les instructions de déplacement avec des arguments pour aller plus lo…" at bounding box center [477, 133] width 195 height 232
type textarea "hero.moveUp()"
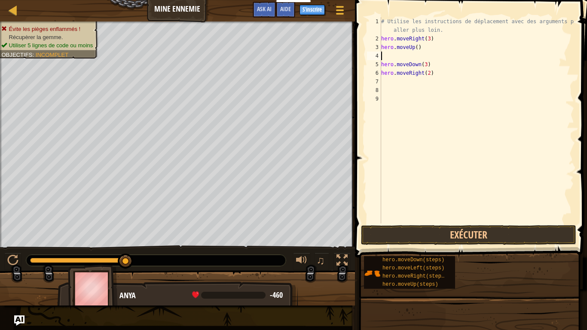
paste textarea "hero.moveRight(3)"
click at [426, 57] on div "# Utilise les instructions de déplacement avec des arguments pour aller plus lo…" at bounding box center [476, 133] width 195 height 232
type textarea "hero.moveRight()"
click at [424, 107] on div "# Utilise les instructions de déplacement avec des arguments pour aller plus lo…" at bounding box center [476, 133] width 195 height 232
click at [452, 240] on button "Exécuter" at bounding box center [468, 235] width 215 height 20
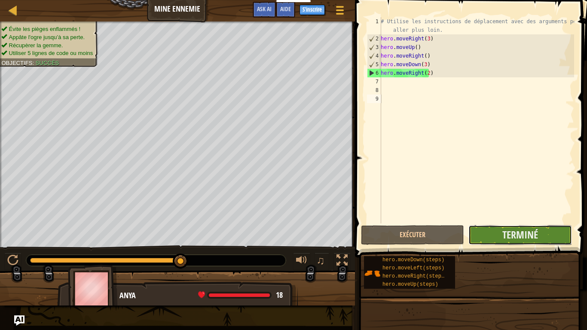
click at [497, 228] on button "Terminé" at bounding box center [519, 235] width 103 height 20
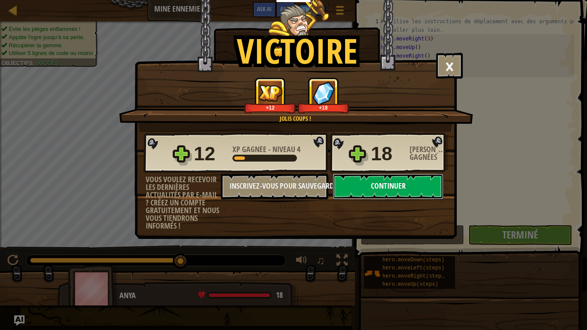
click at [377, 196] on button "Continuer" at bounding box center [388, 187] width 111 height 26
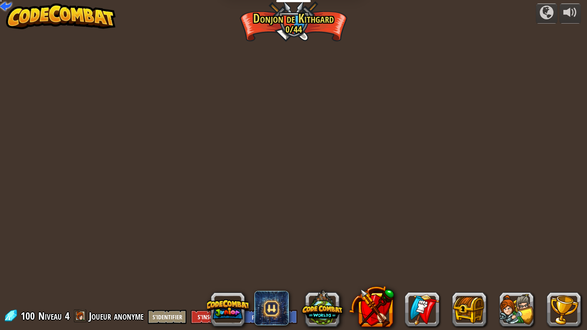
select select "fr"
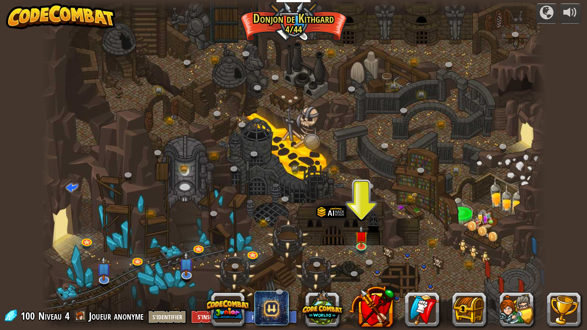
click at [377, 196] on div at bounding box center [293, 165] width 505 height 330
click at [358, 246] on link at bounding box center [361, 245] width 17 height 17
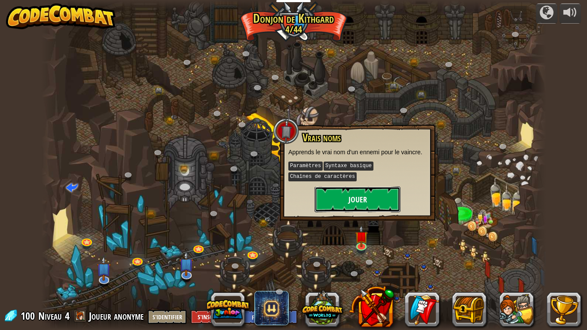
click at [352, 197] on button "Jouer" at bounding box center [358, 200] width 86 height 26
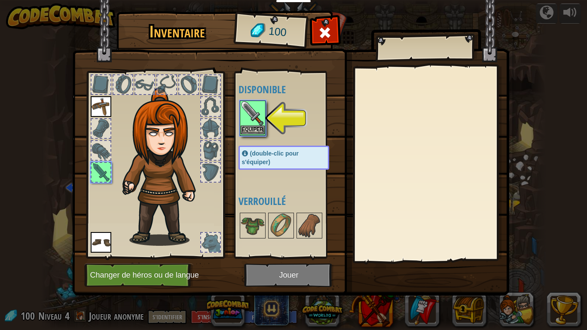
click at [244, 108] on img at bounding box center [253, 113] width 24 height 24
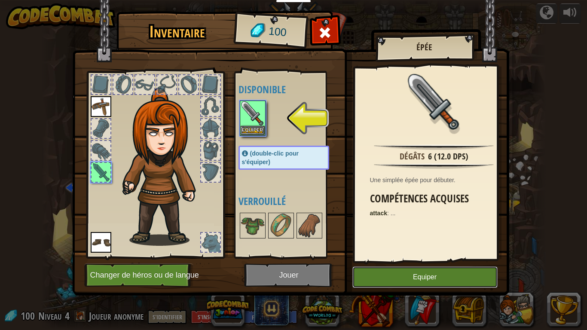
click at [438, 272] on button "Equiper" at bounding box center [424, 276] width 145 height 21
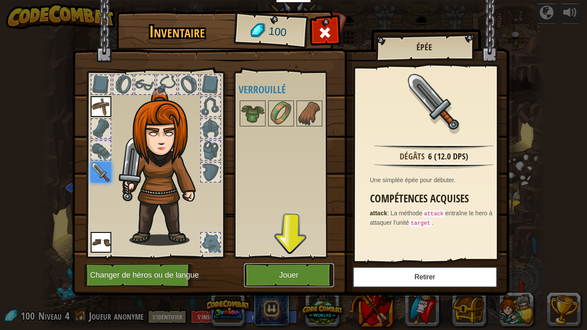
click at [301, 269] on button "Jouer" at bounding box center [289, 275] width 90 height 24
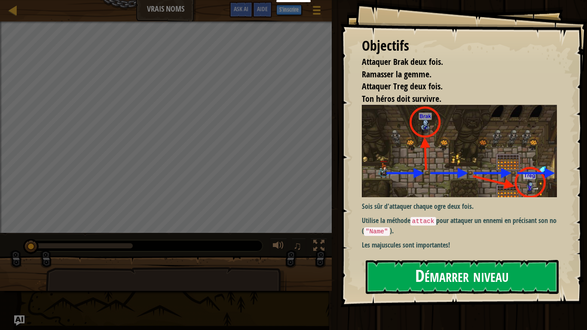
click at [430, 272] on button "Démarrer niveau" at bounding box center [462, 277] width 193 height 34
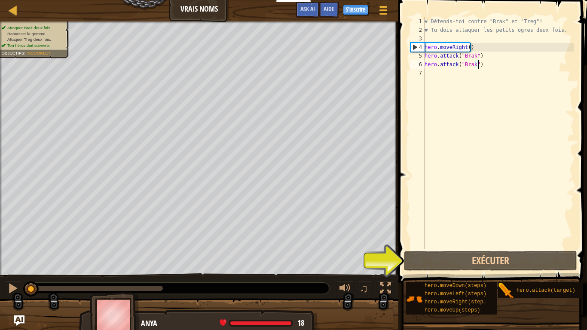
click at [481, 61] on div "# Défends-toi contre "Brak" et "Treg"! # Tu dois attaquer les petits ogres deux…" at bounding box center [498, 141] width 151 height 249
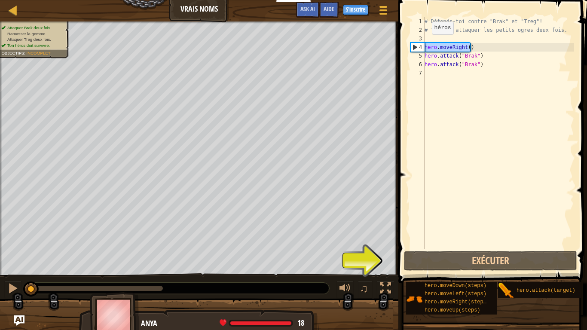
drag, startPoint x: 475, startPoint y: 44, endPoint x: 414, endPoint y: 43, distance: 60.6
click at [414, 43] on div "hero.attack("Brak") 1 2 3 4 5 6 7 # Défends-toi contre "Brak" et "Treg"! # Tu d…" at bounding box center [491, 133] width 165 height 232
type textarea "hero.moveRight()"
click at [434, 70] on div "# Défends-toi contre "Brak" et "Treg"! # Tu dois attaquer les petits ogres deux…" at bounding box center [498, 141] width 151 height 249
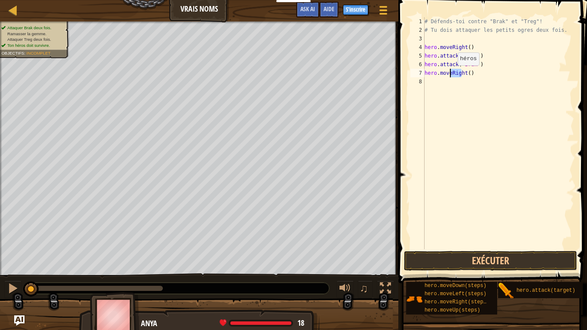
drag, startPoint x: 462, startPoint y: 74, endPoint x: 450, endPoint y: 74, distance: 12.0
click at [450, 74] on div "# Défends-toi contre "Brak" et "Treg"! # Tu dois attaquer les petits ogres deux…" at bounding box center [498, 141] width 151 height 249
click at [468, 70] on div "# Défends-toi contre "Brak" et "Treg"! # Tu dois attaquer les petits ogres deux…" at bounding box center [498, 141] width 151 height 249
type textarea "hero.moveDownt(2)"
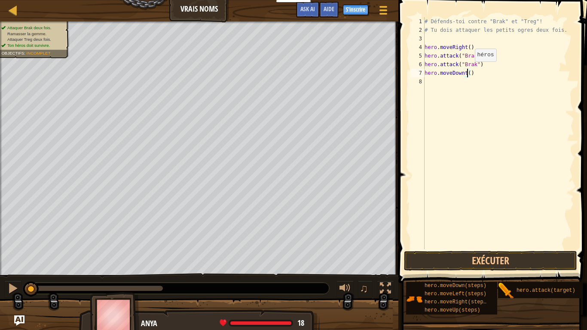
scroll to position [4, 3]
click at [486, 73] on div "# Défends-toi contre "Brak" et "Treg"! # Tu dois attaquer les petits ogres deux…" at bounding box center [498, 141] width 151 height 249
click at [465, 83] on div "# Défends-toi contre "Brak" et "Treg"! # Tu dois attaquer les petits ogres deux…" at bounding box center [498, 141] width 151 height 249
click at [467, 83] on div "# Défends-toi contre "Brak" et "Treg"! # Tu dois attaquer les petits ogres deux…" at bounding box center [498, 141] width 151 height 249
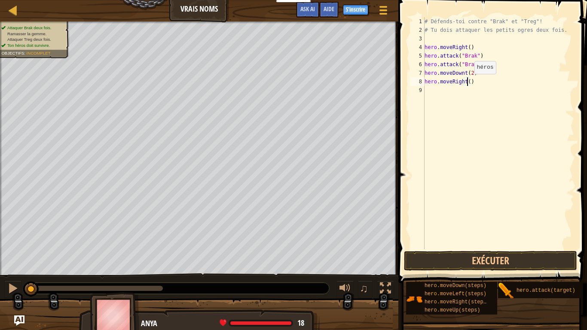
type textarea "hero.moveRight(2)"
click at [479, 82] on div "# Défends-toi contre "Brak" et "Treg"! # Tu dois attaquer les petits ogres deux…" at bounding box center [498, 141] width 151 height 249
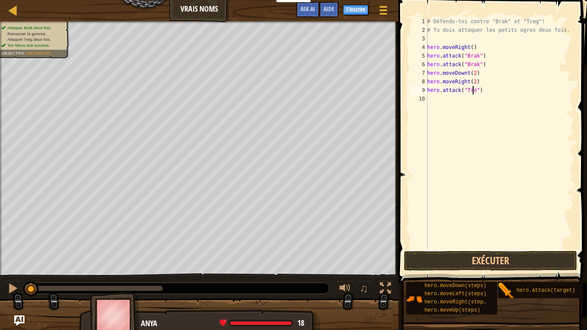
type textarea "hero.attack("Treg")"
drag, startPoint x: 490, startPoint y: 94, endPoint x: 418, endPoint y: 91, distance: 72.3
click at [418, 91] on div "hero.attack("Treg") 1 2 3 4 5 6 7 8 9 10 # Défends-toi contre "Brak" et "Treg"!…" at bounding box center [491, 133] width 165 height 232
click at [441, 98] on div "# Défends-toi contre "Brak" et "Treg"! # Tu dois attaquer les petits ogres deux…" at bounding box center [499, 141] width 149 height 249
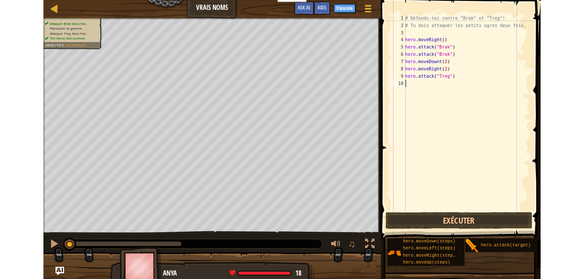
scroll to position [4, 0]
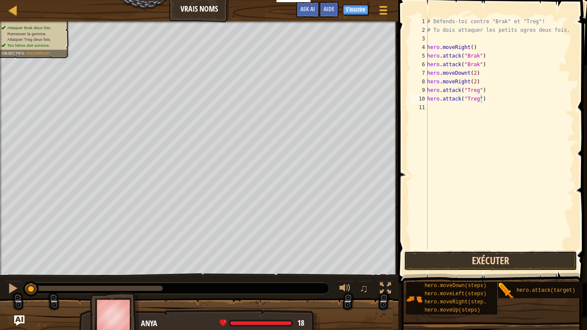
click at [493, 259] on button "Exécuter" at bounding box center [490, 261] width 173 height 20
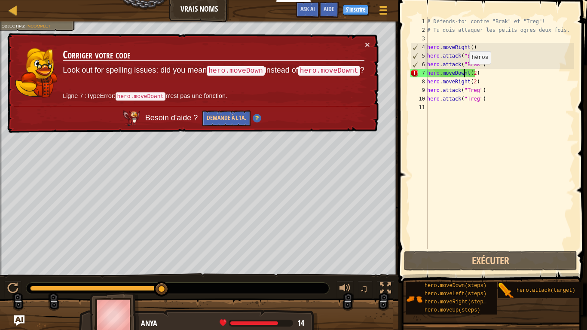
click at [465, 73] on div "# Défends-toi contre "Brak" et "Treg"! # Tu dois attaquer les petits ogres deux…" at bounding box center [499, 141] width 149 height 249
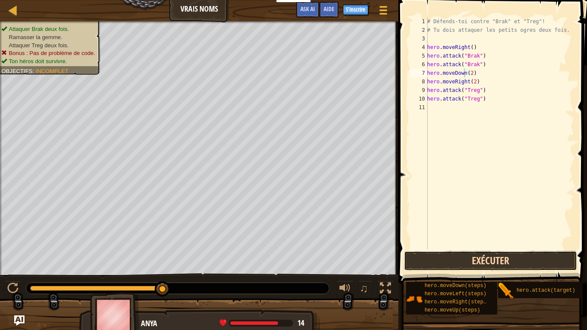
click at [491, 260] on button "Exécuter" at bounding box center [490, 261] width 173 height 20
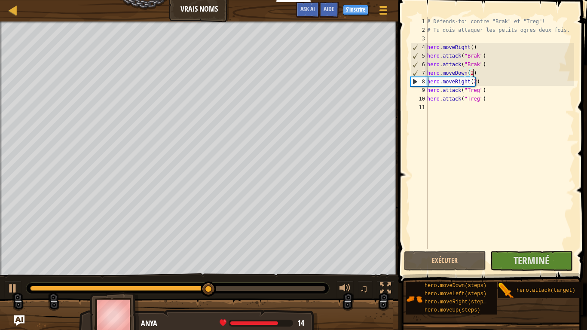
click at [471, 71] on div "# Défends-toi contre "Brak" et "Treg"! # Tu dois attaquer les petits ogres deux…" at bounding box center [499, 141] width 149 height 249
type textarea "hero.moveDown()"
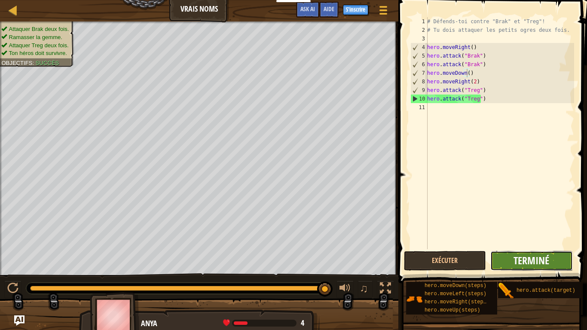
click at [515, 261] on span "Terminé" at bounding box center [532, 261] width 36 height 14
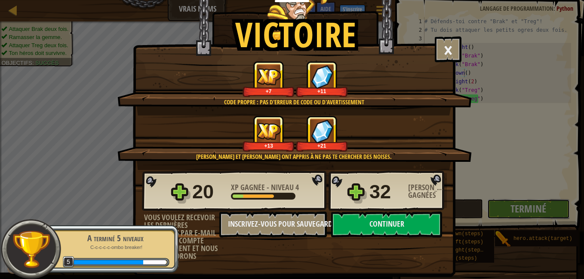
scroll to position [16, 0]
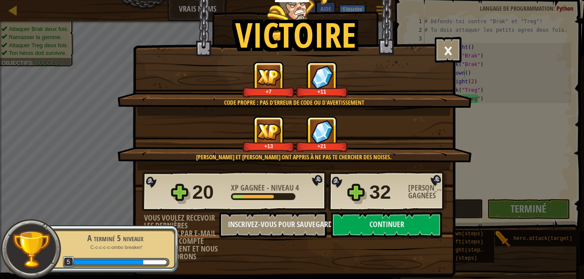
click at [126, 245] on p "C-c-c-c-c-ombo breaker!" at bounding box center [115, 248] width 108 height 6
